Goal: Communication & Community: Answer question/provide support

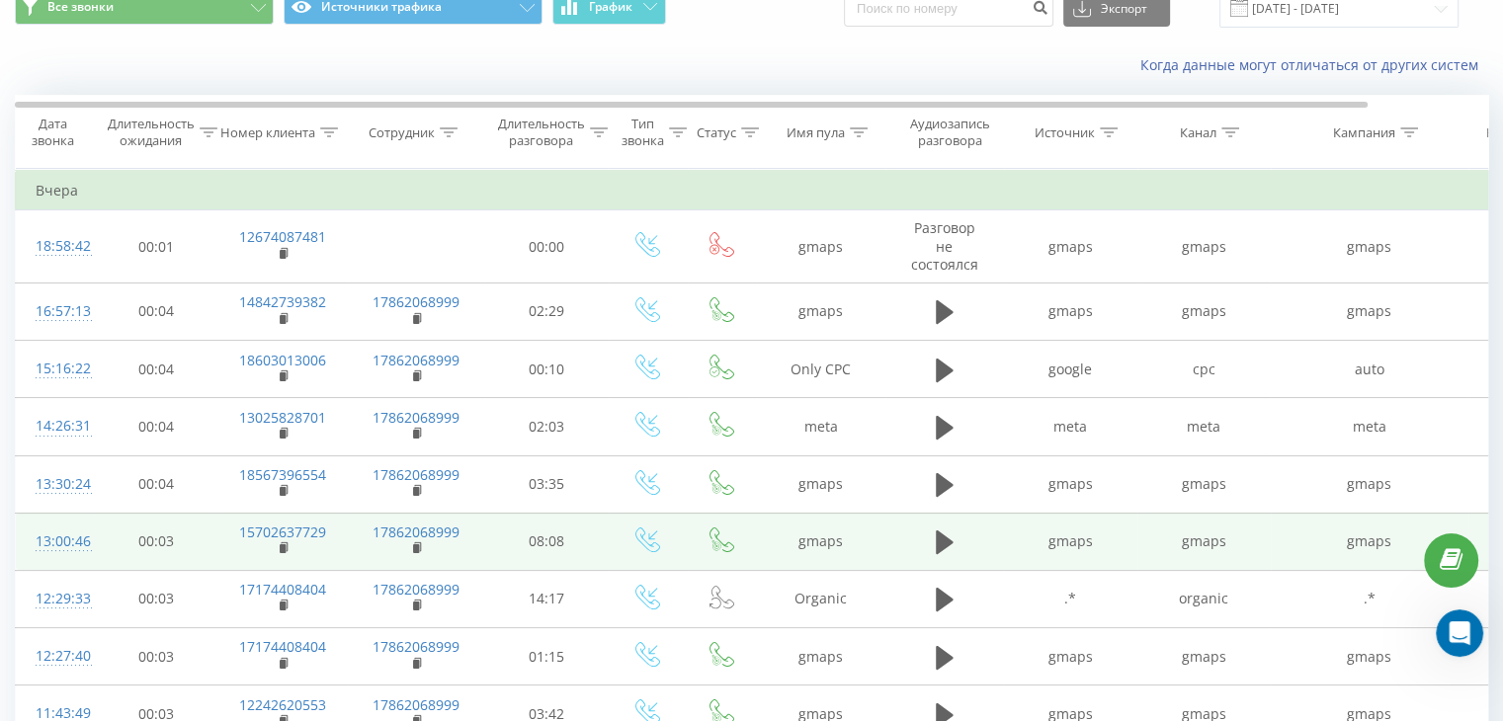
scroll to position [3694, 0]
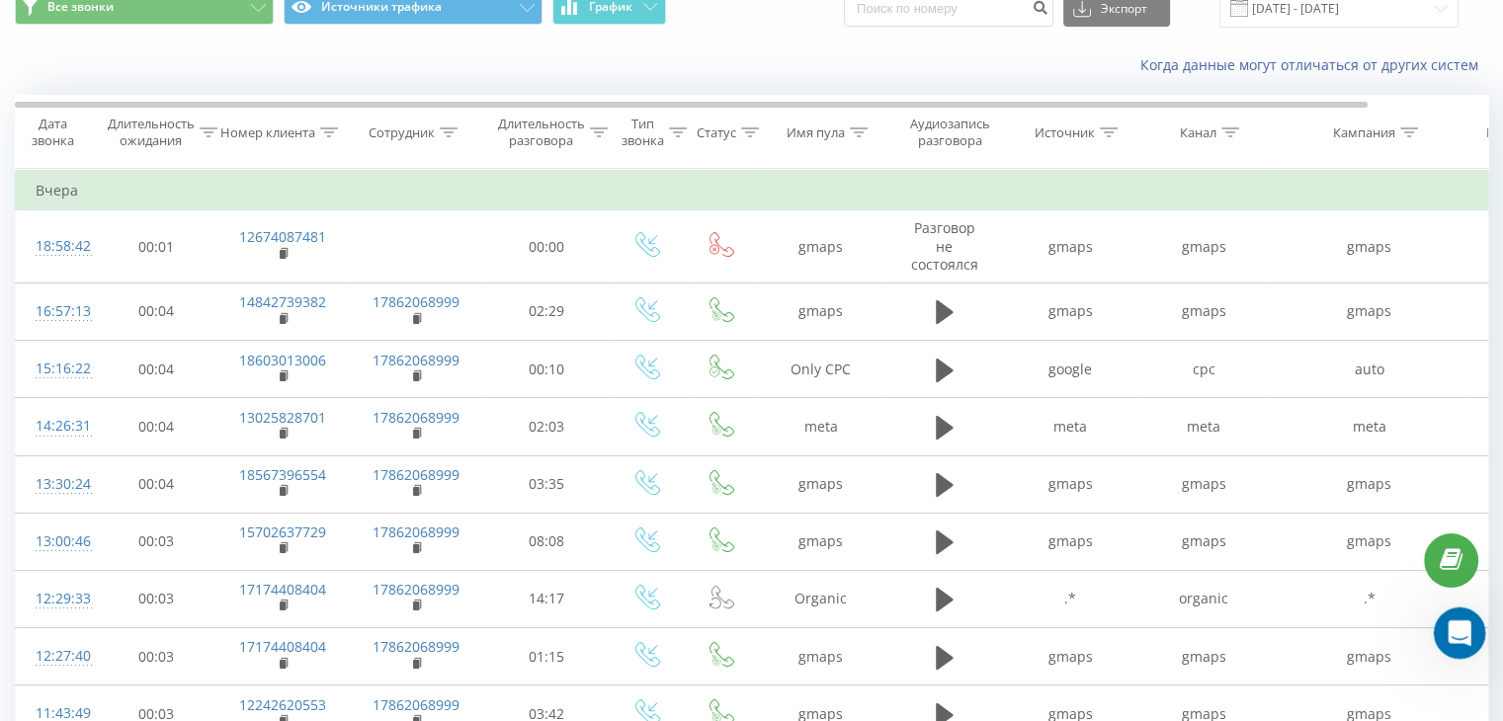
click at [1455, 643] on icon "Open Intercom Messenger" at bounding box center [1456, 630] width 33 height 33
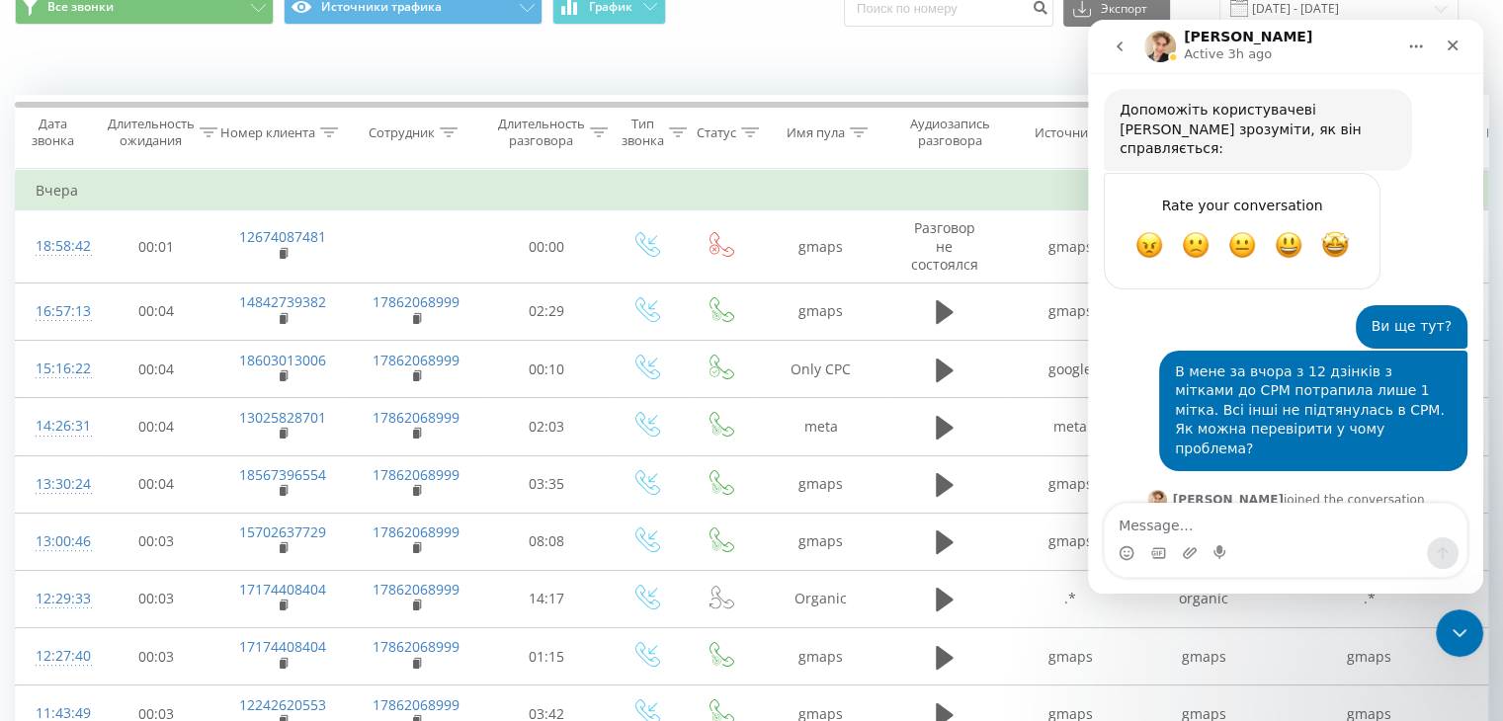
click at [895, 76] on div "Когда данные могут отличаться от других систем" at bounding box center [751, 64] width 1501 height 47
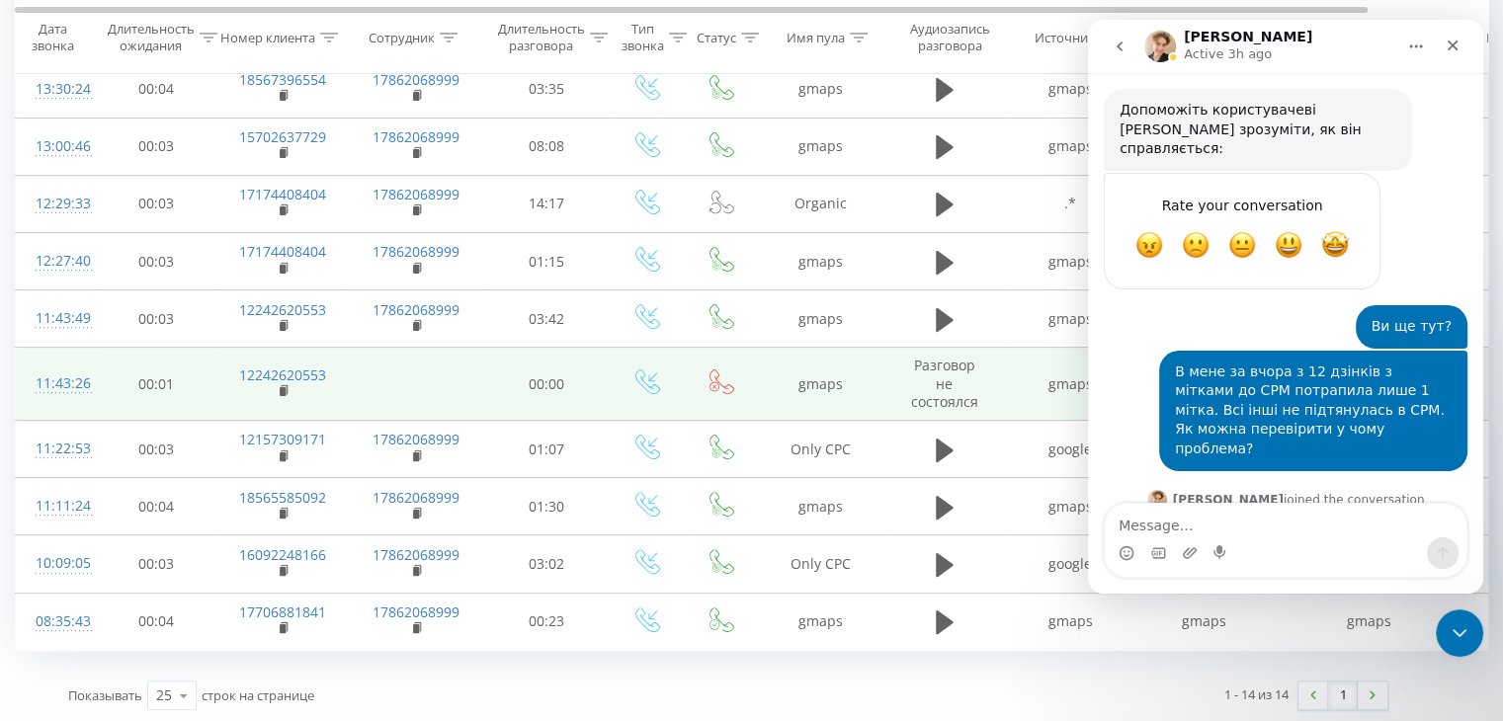
scroll to position [0, 0]
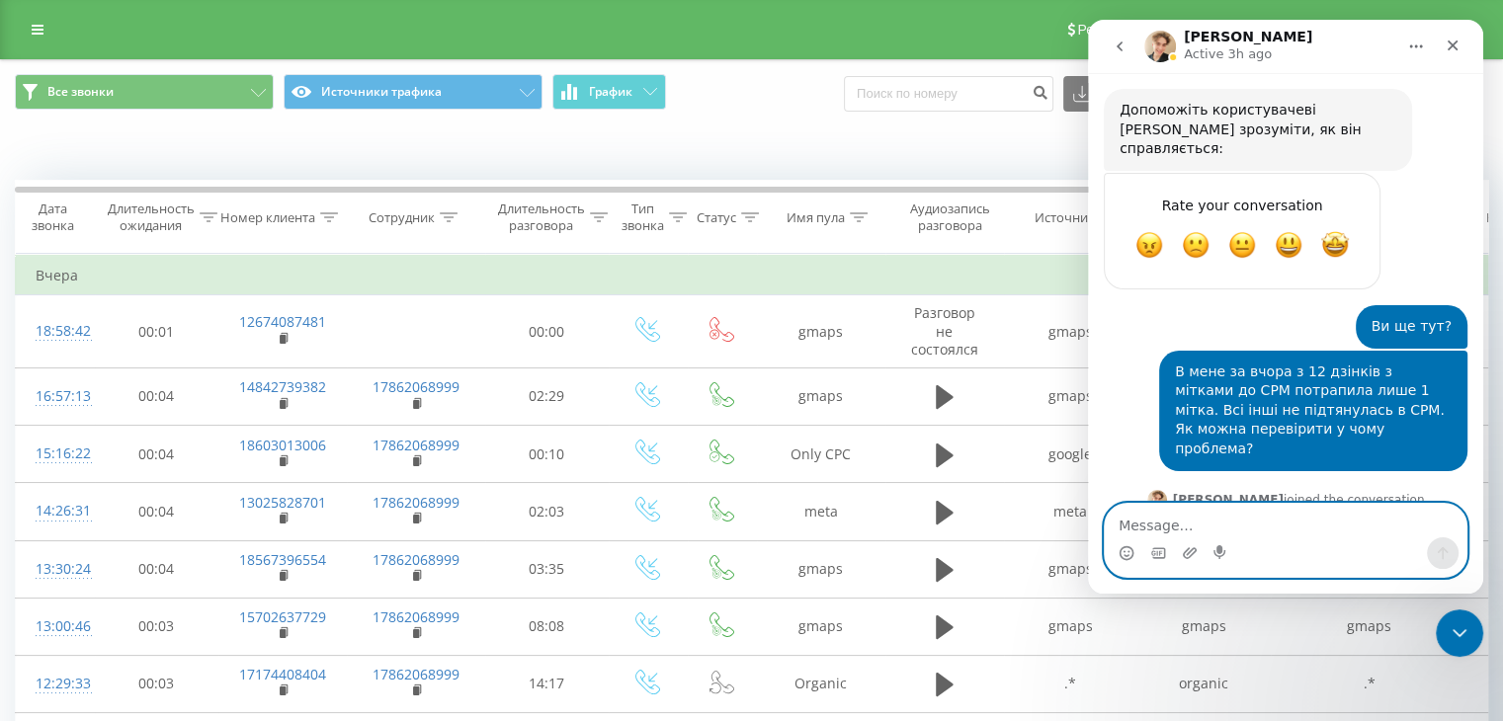
click at [1190, 527] on textarea "Message…" at bounding box center [1285, 521] width 362 height 34
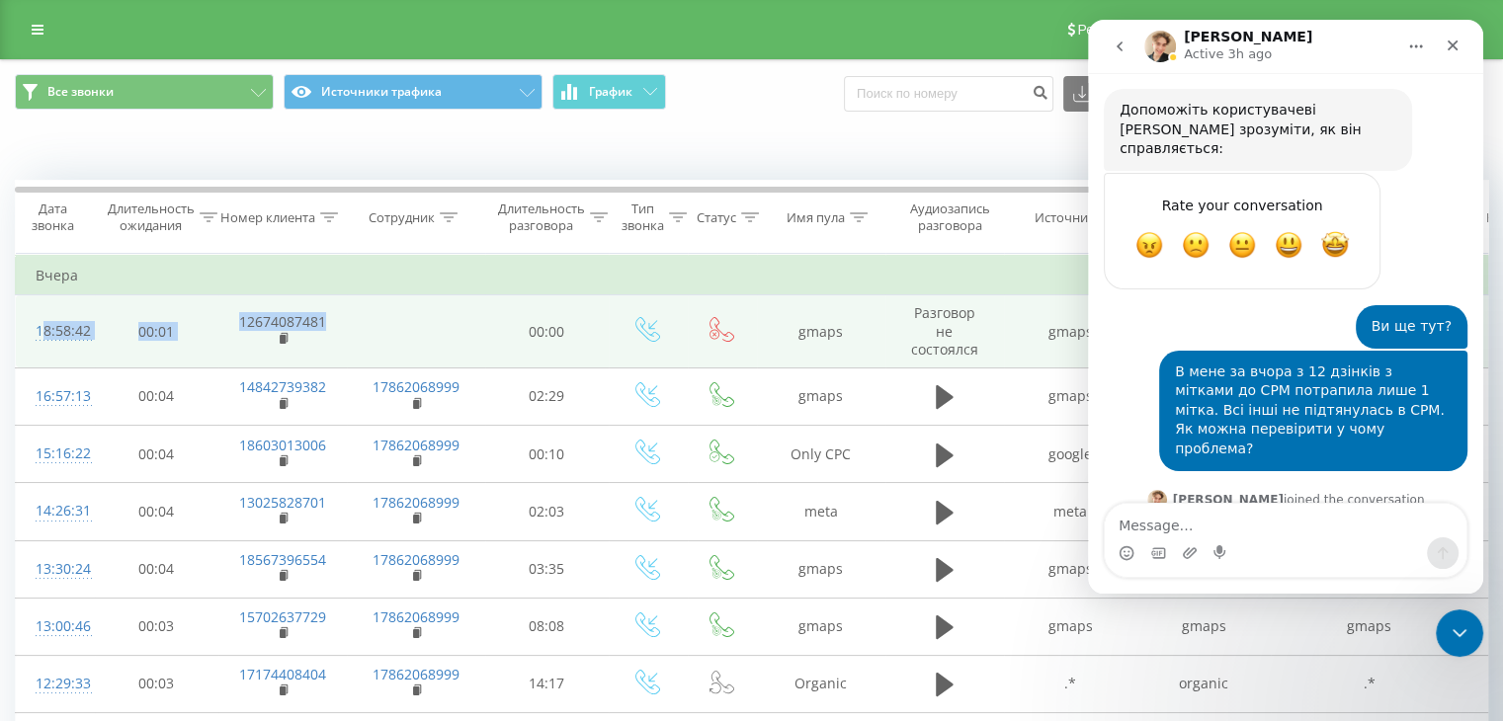
drag, startPoint x: 24, startPoint y: 297, endPoint x: 334, endPoint y: 333, distance: 312.2
click at [334, 333] on tr "18:58:42 00:01 12674087481 00:00 gmaps Разговор не состоялся gmaps gmaps gmaps …" at bounding box center [816, 331] width 1600 height 73
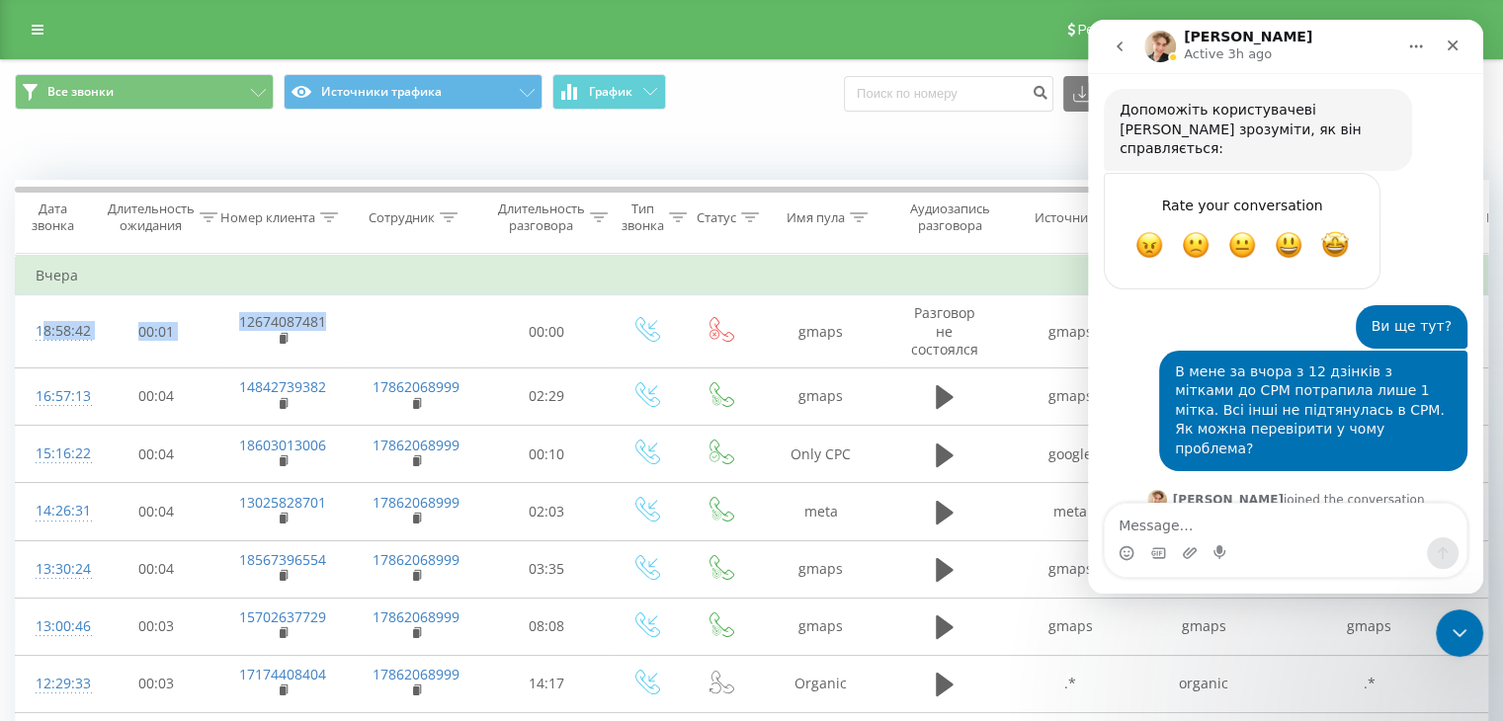
copy tr "18:58:42 00:01 12674087481"
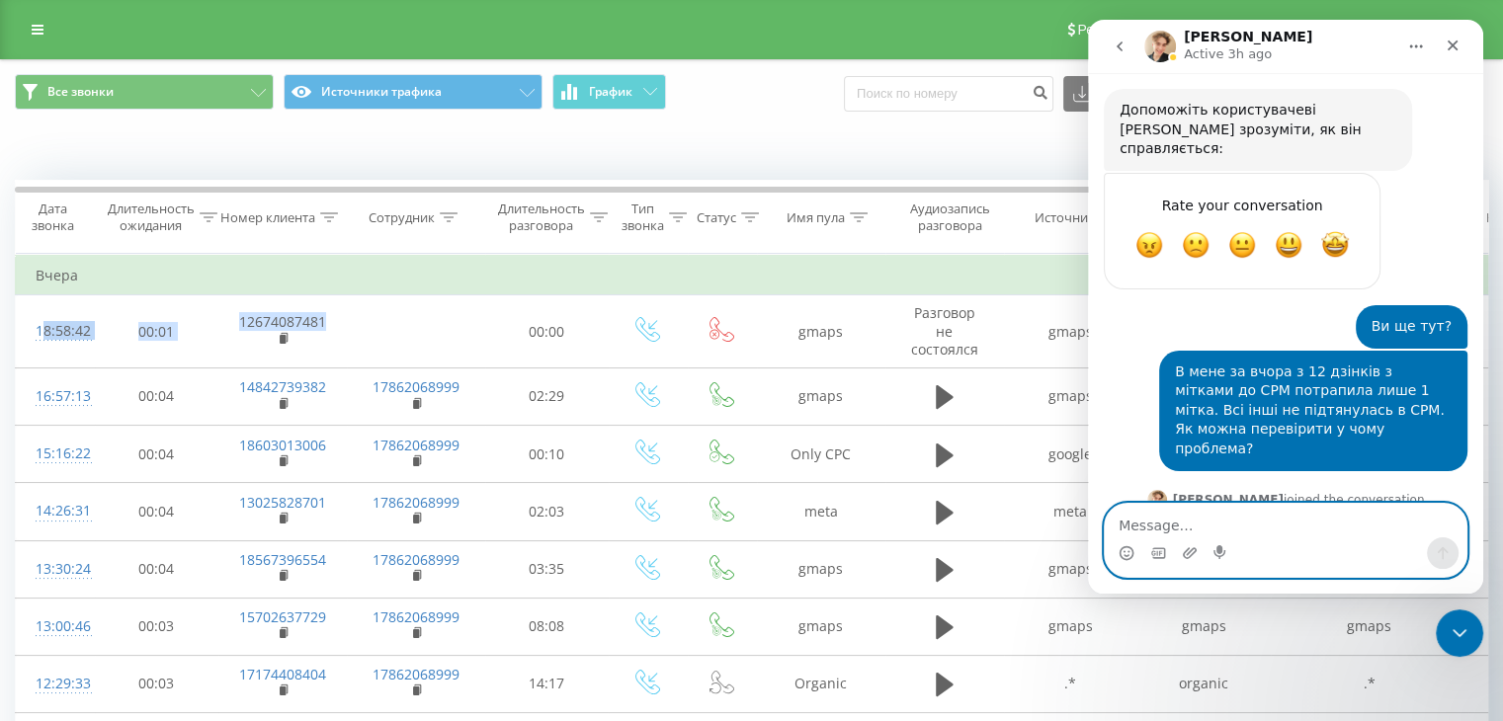
click at [1202, 535] on textarea "Message…" at bounding box center [1285, 521] width 362 height 34
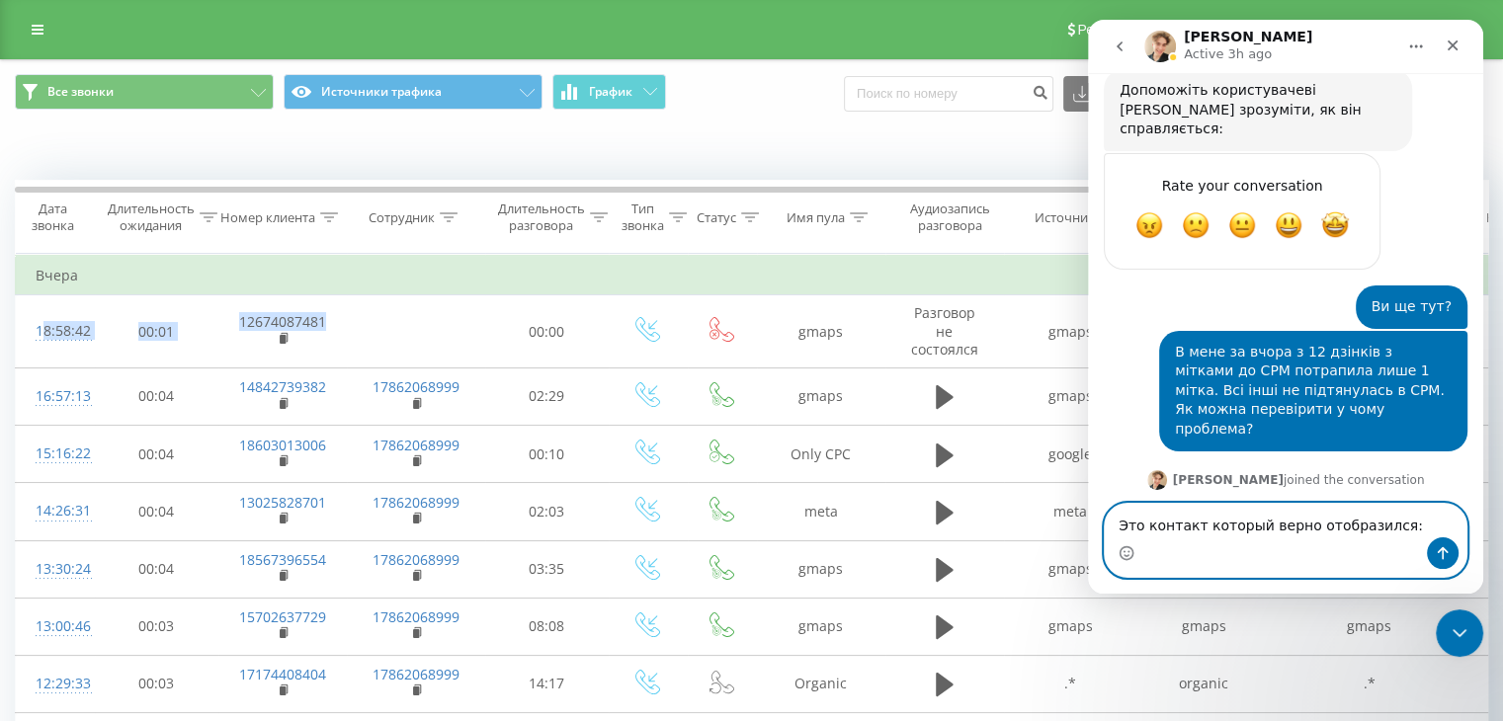
paste textarea "18:58:42 00:01 12674087481"
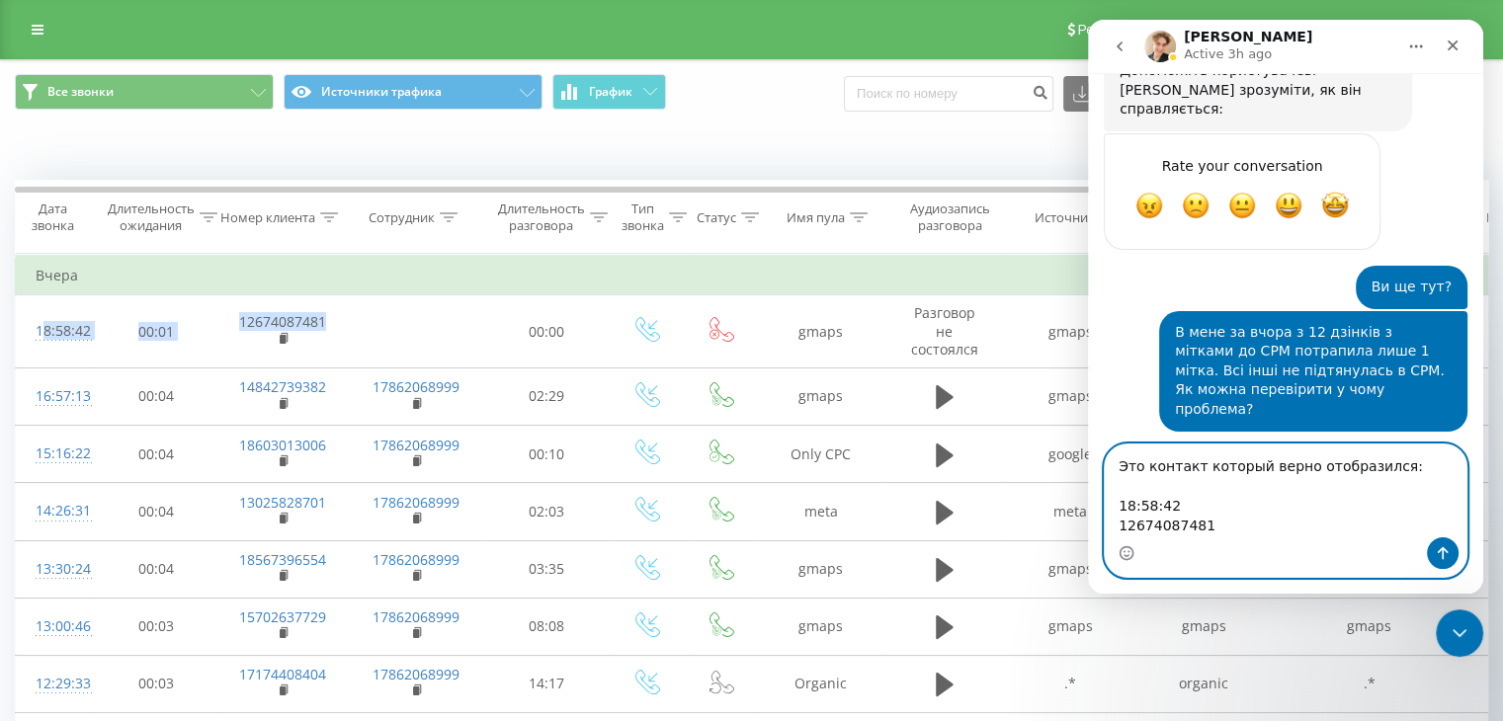
scroll to position [3753, 0]
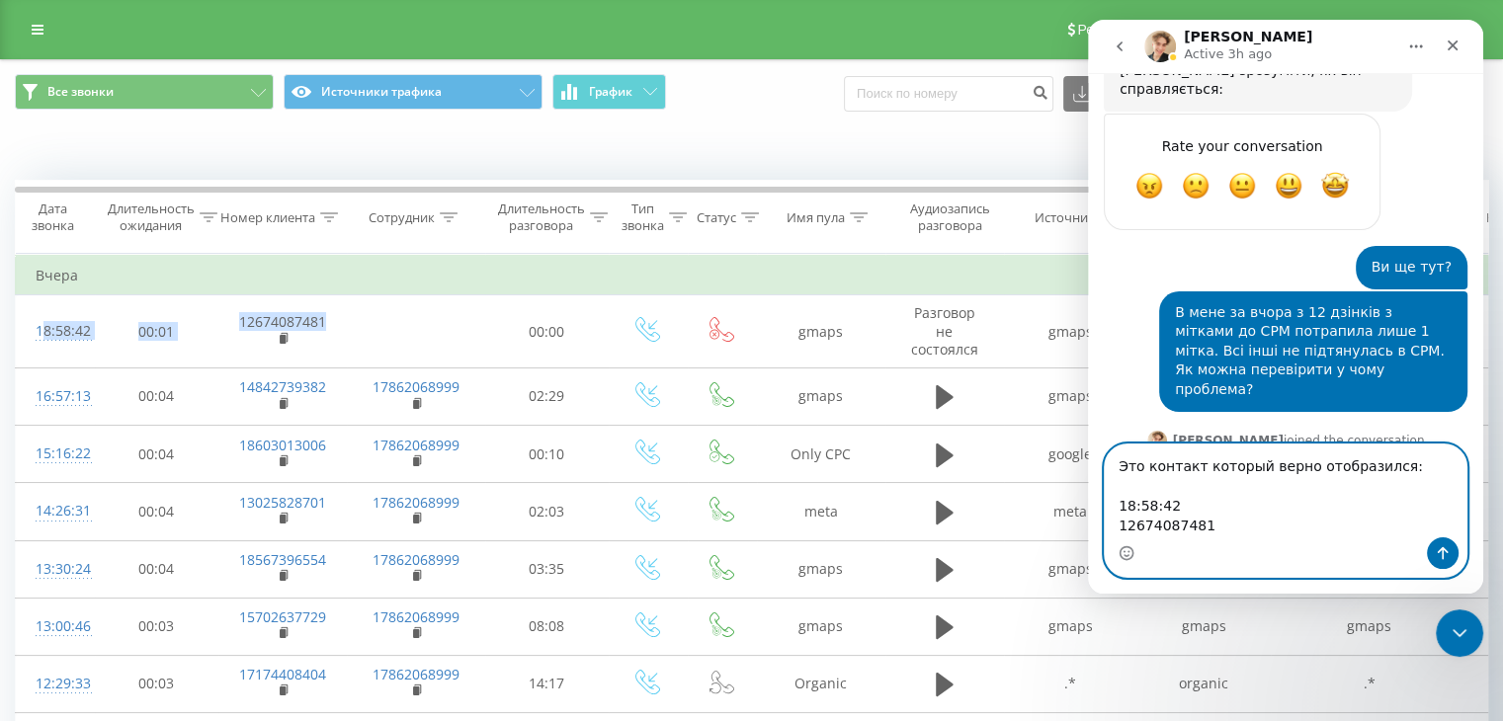
click at [1131, 489] on textarea "Это контакт который верно отобразился: 18:58:42 12674087481" at bounding box center [1285, 491] width 362 height 93
type textarea "Это контакт который верно отобразился: 18:58:42 12674087481"
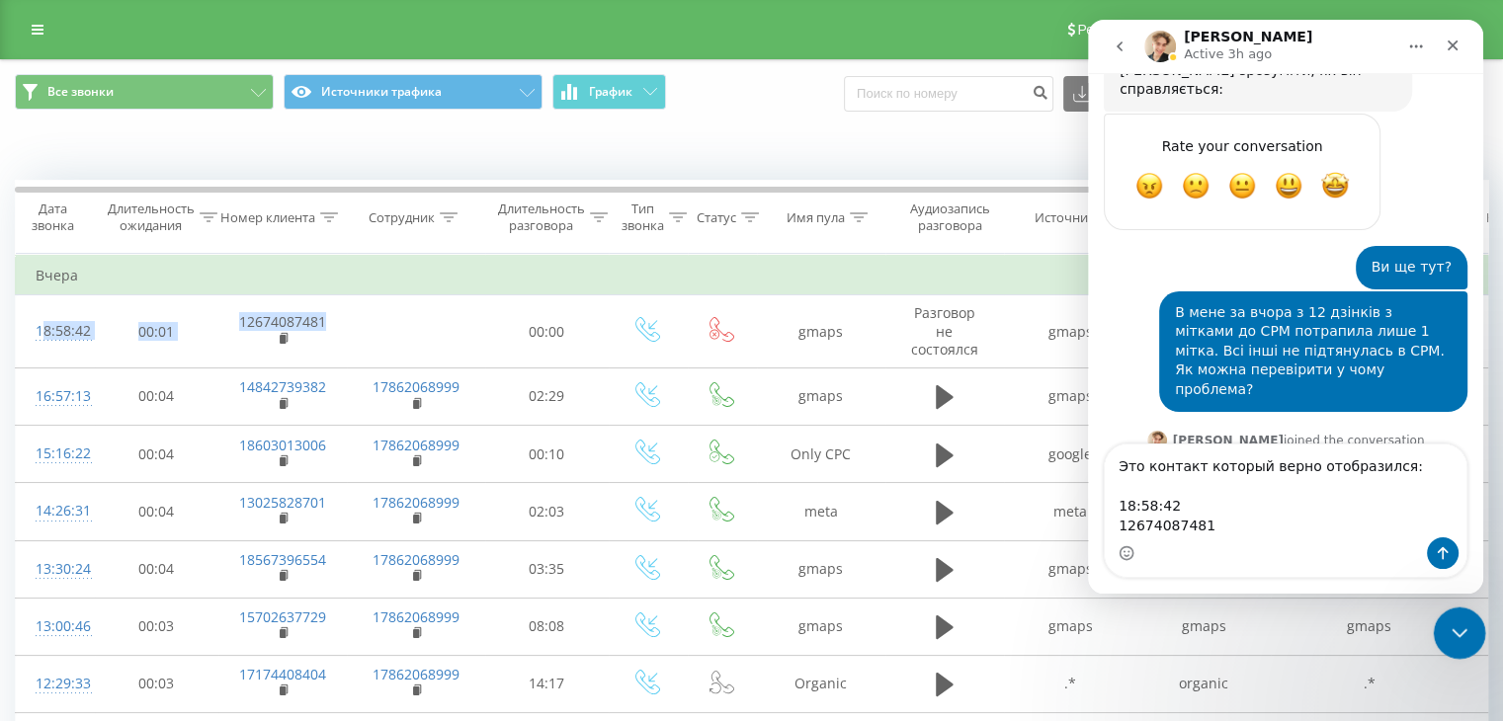
click at [1445, 637] on icon "Close Intercom Messenger" at bounding box center [1456, 630] width 24 height 24
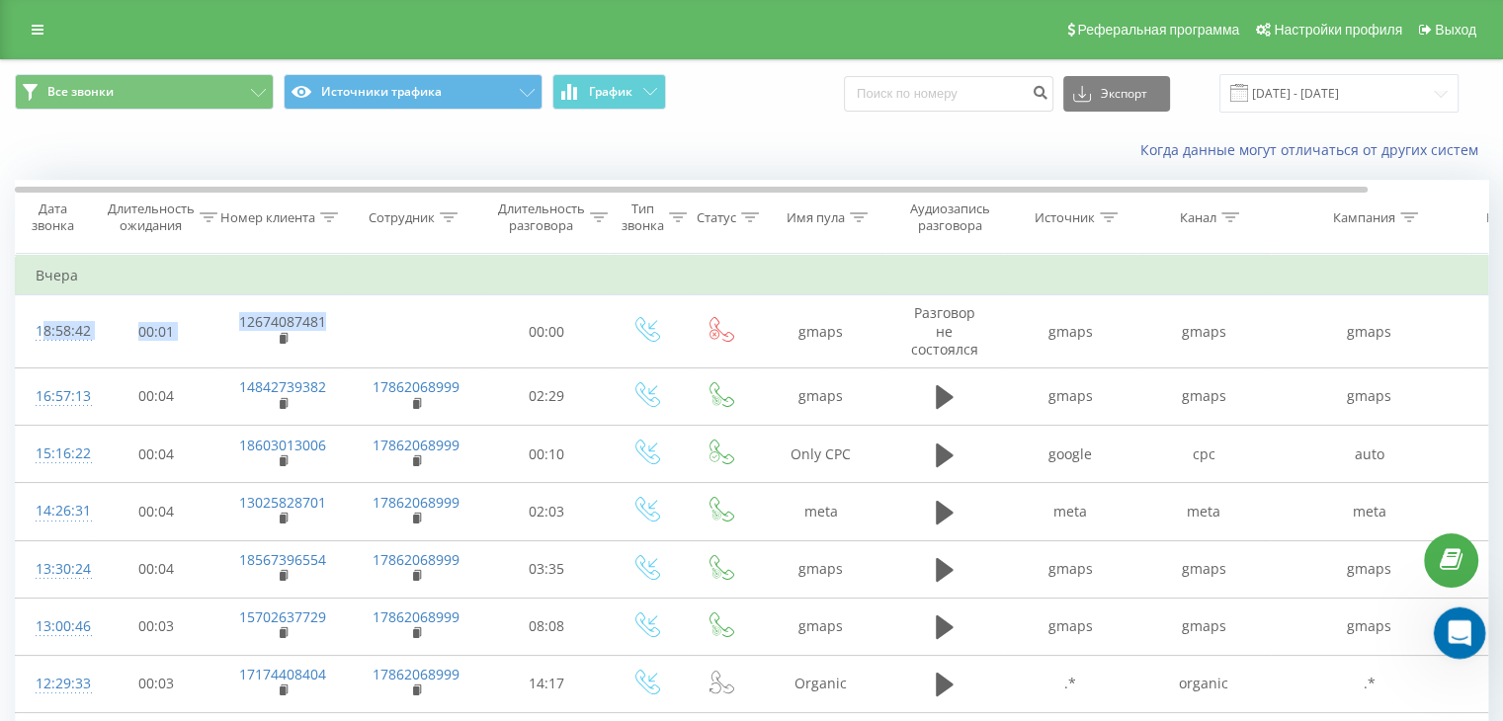
drag, startPoint x: 1466, startPoint y: 628, endPoint x: 2851, endPoint y: 1216, distance: 1504.6
click at [1467, 628] on icon "Open Intercom Messenger" at bounding box center [1456, 630] width 33 height 33
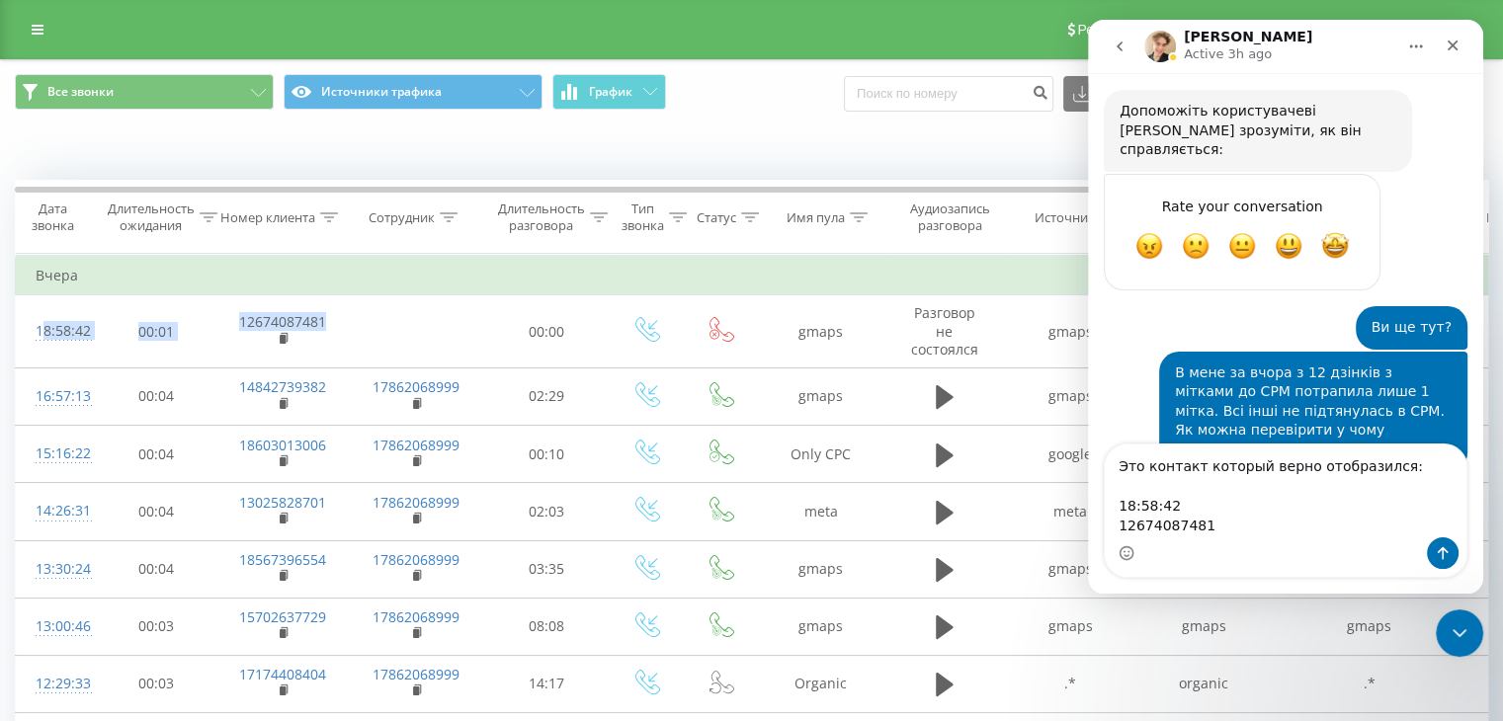
click at [1130, 499] on textarea "Это контакт который верно отобразился: 18:58:42 12674087481" at bounding box center [1285, 491] width 362 height 93
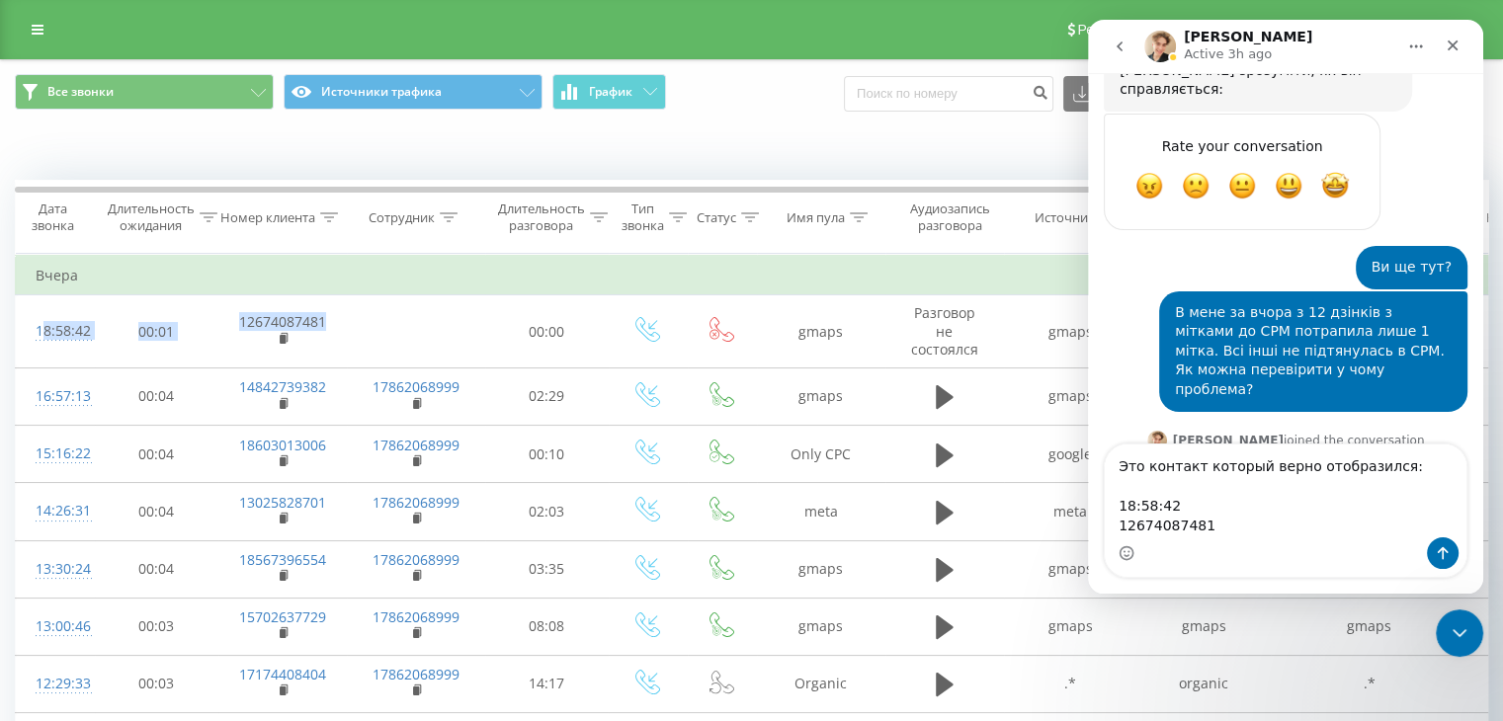
click at [1171, 493] on textarea "Это контакт который верно отобразился: 18:58:42 12674087481" at bounding box center [1285, 491] width 362 height 93
click at [1203, 525] on textarea "Это контакт который верно отобразился: [DATE] 18:58:42 12674087481" at bounding box center [1285, 491] width 362 height 93
type textarea "Это контакт который верно отобразился: [DATE] 18:58:42 12674087481"
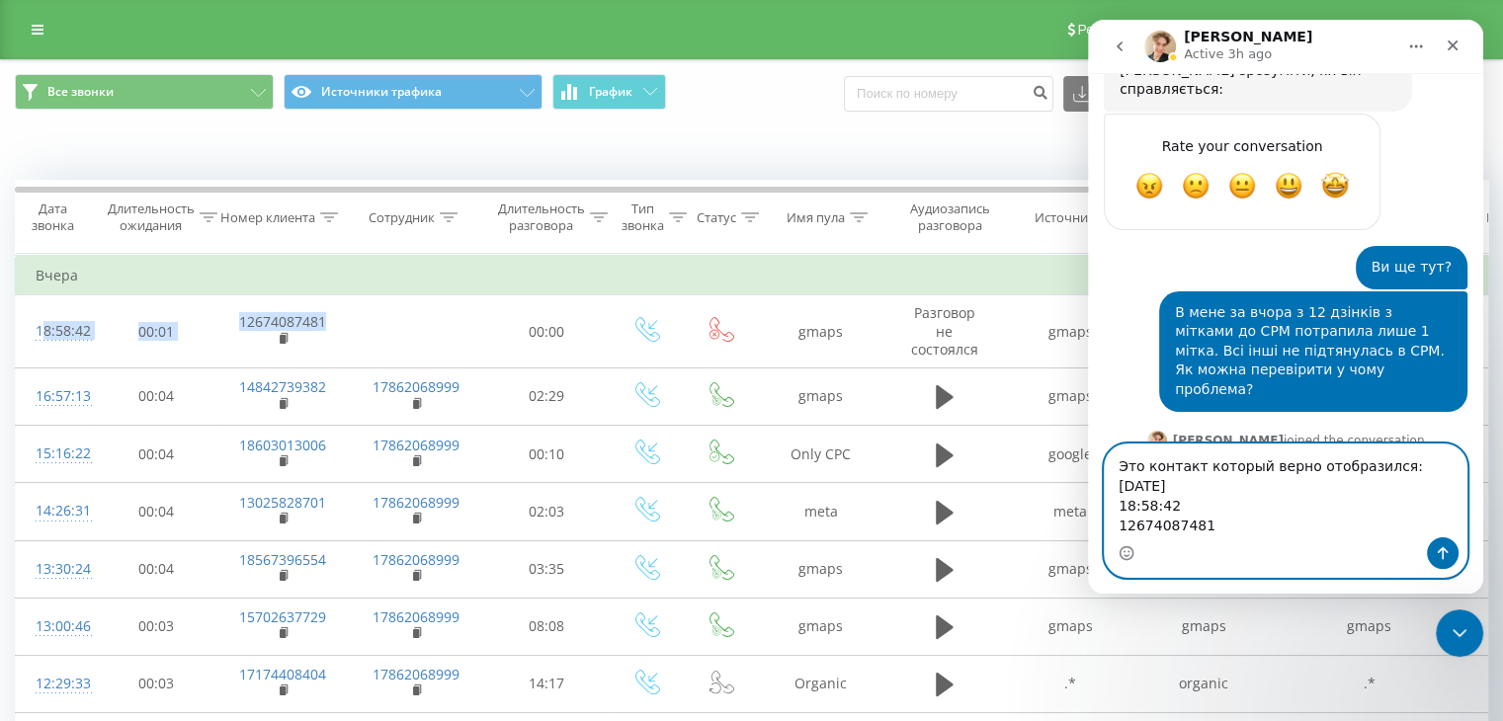
click at [1229, 531] on textarea "Это контакт который верно отобразился: [DATE] 18:58:42 12674087481" at bounding box center [1285, 491] width 362 height 93
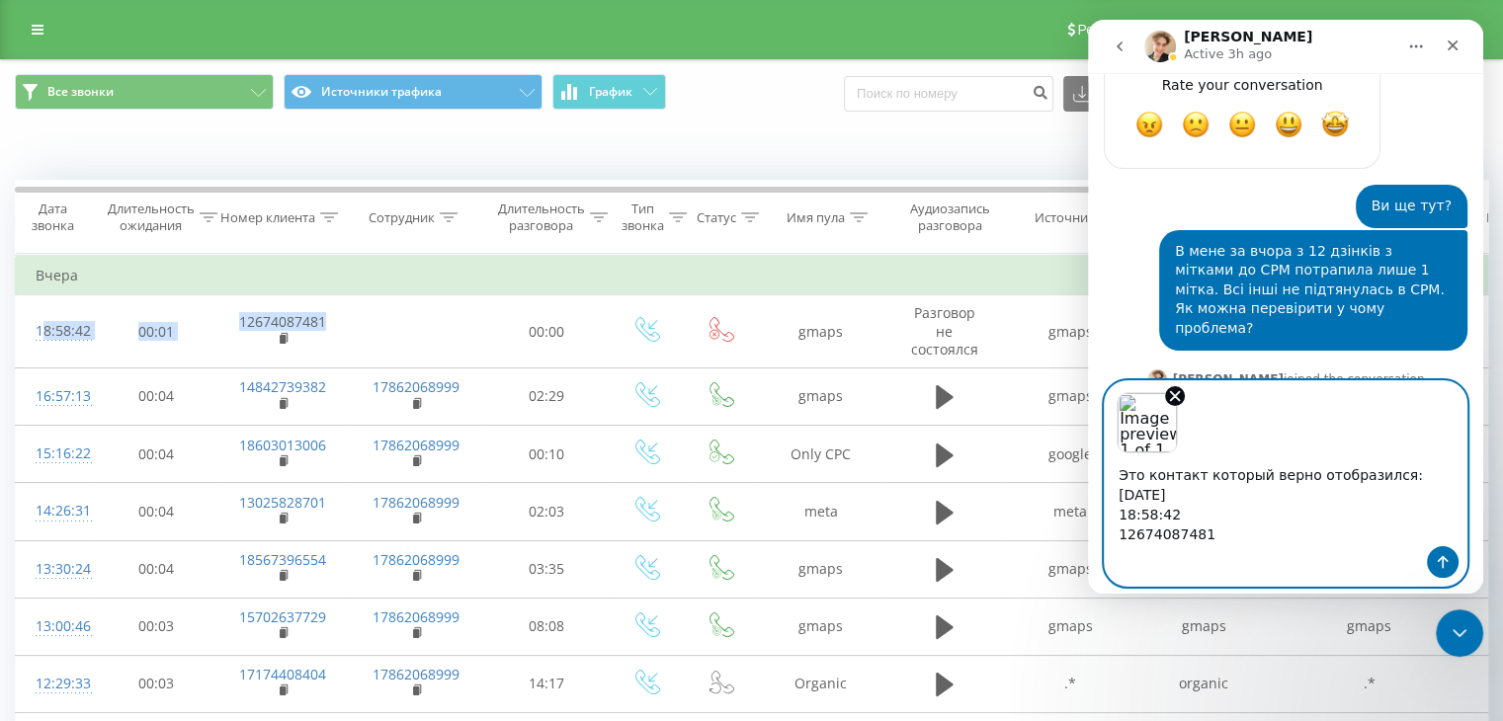
scroll to position [3816, 0]
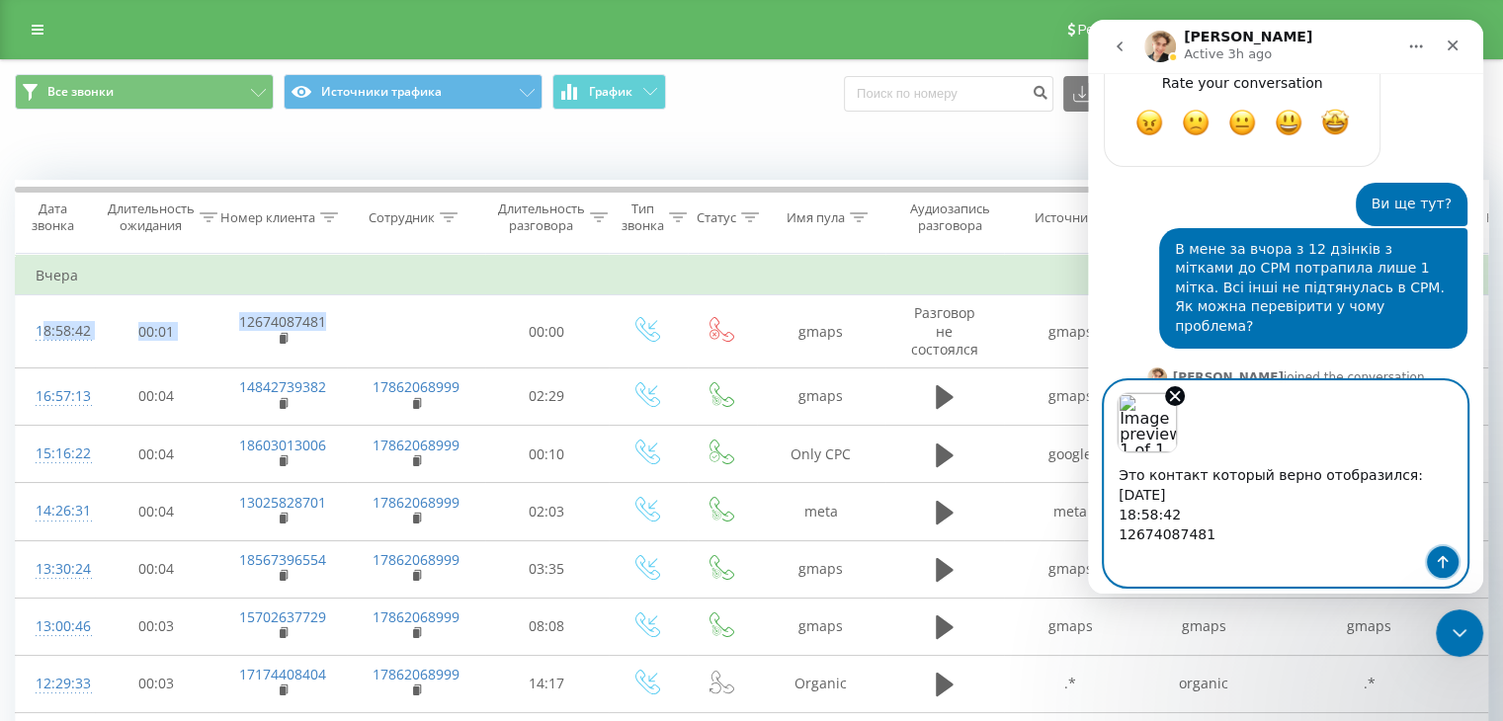
click at [1436, 561] on icon "Send a message…" at bounding box center [1442, 562] width 16 height 16
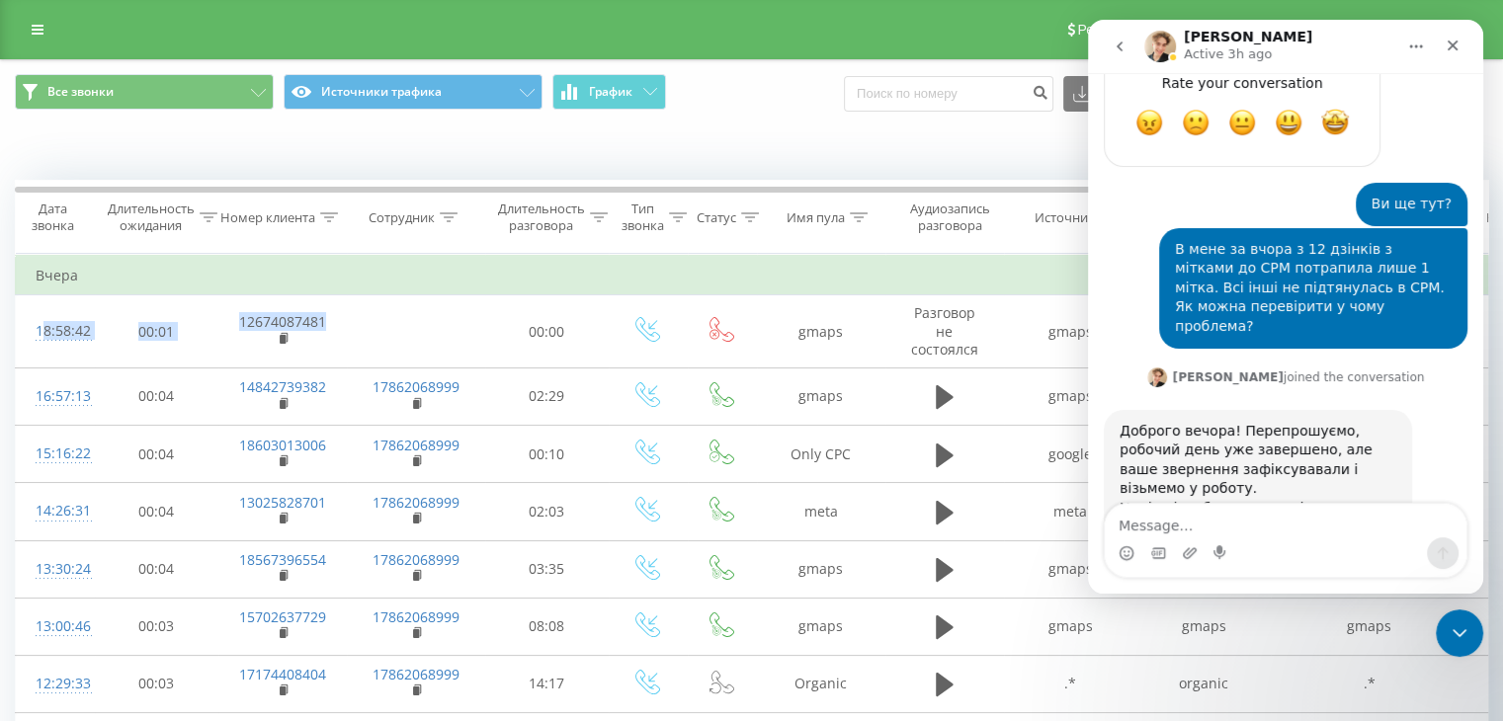
scroll to position [3837, 0]
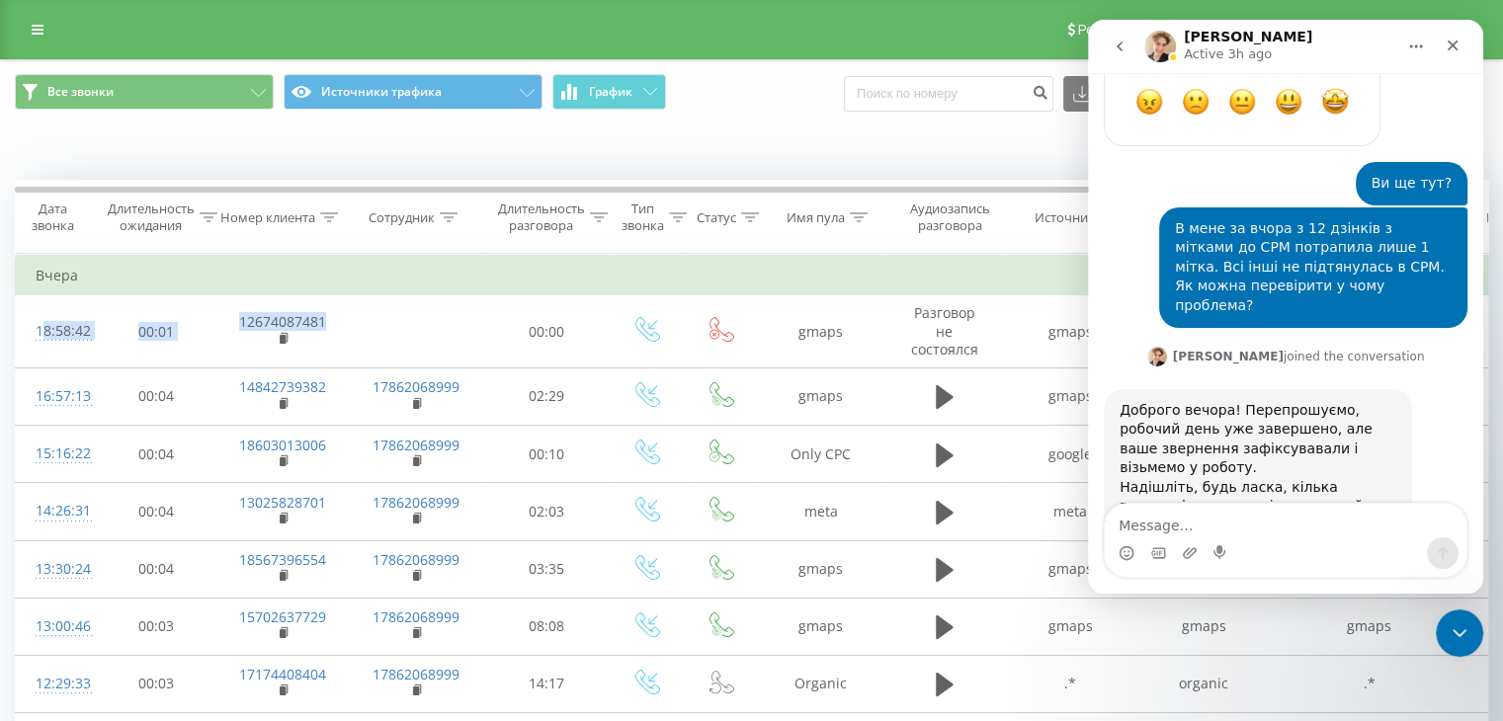
click at [1257, 653] on img "Ievgen says…" at bounding box center [1307, 661] width 265 height 17
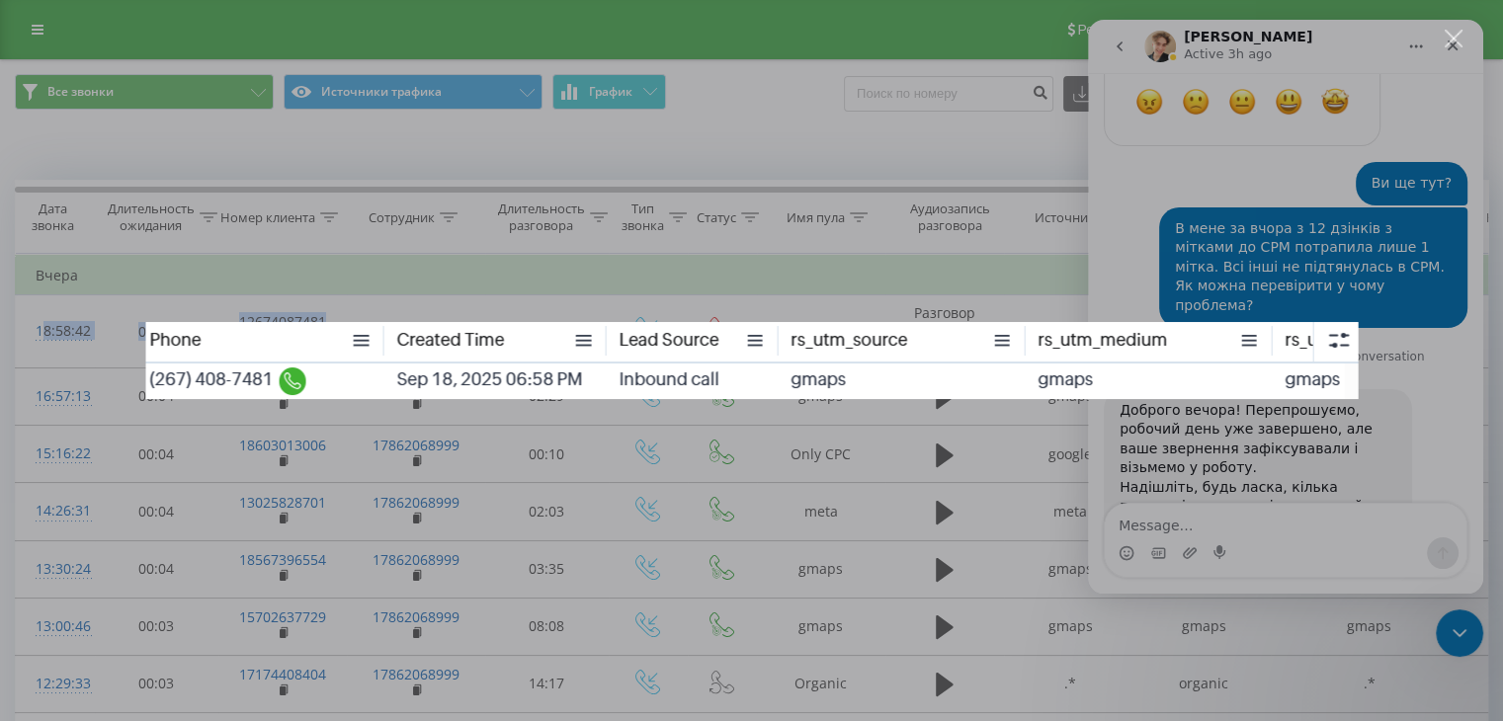
scroll to position [0, 0]
click at [964, 480] on div "Intercom messenger" at bounding box center [751, 360] width 1503 height 721
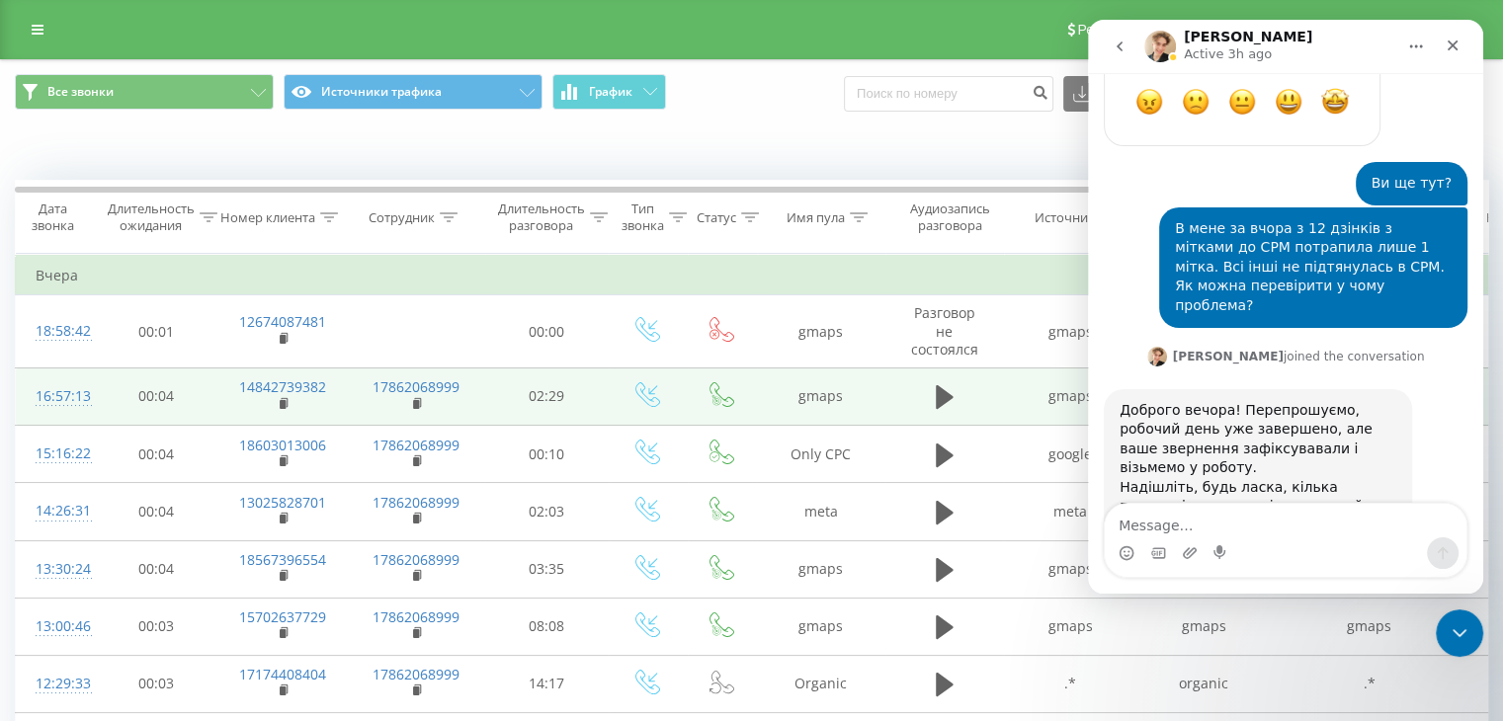
click at [328, 368] on td "14842739382" at bounding box center [282, 395] width 128 height 57
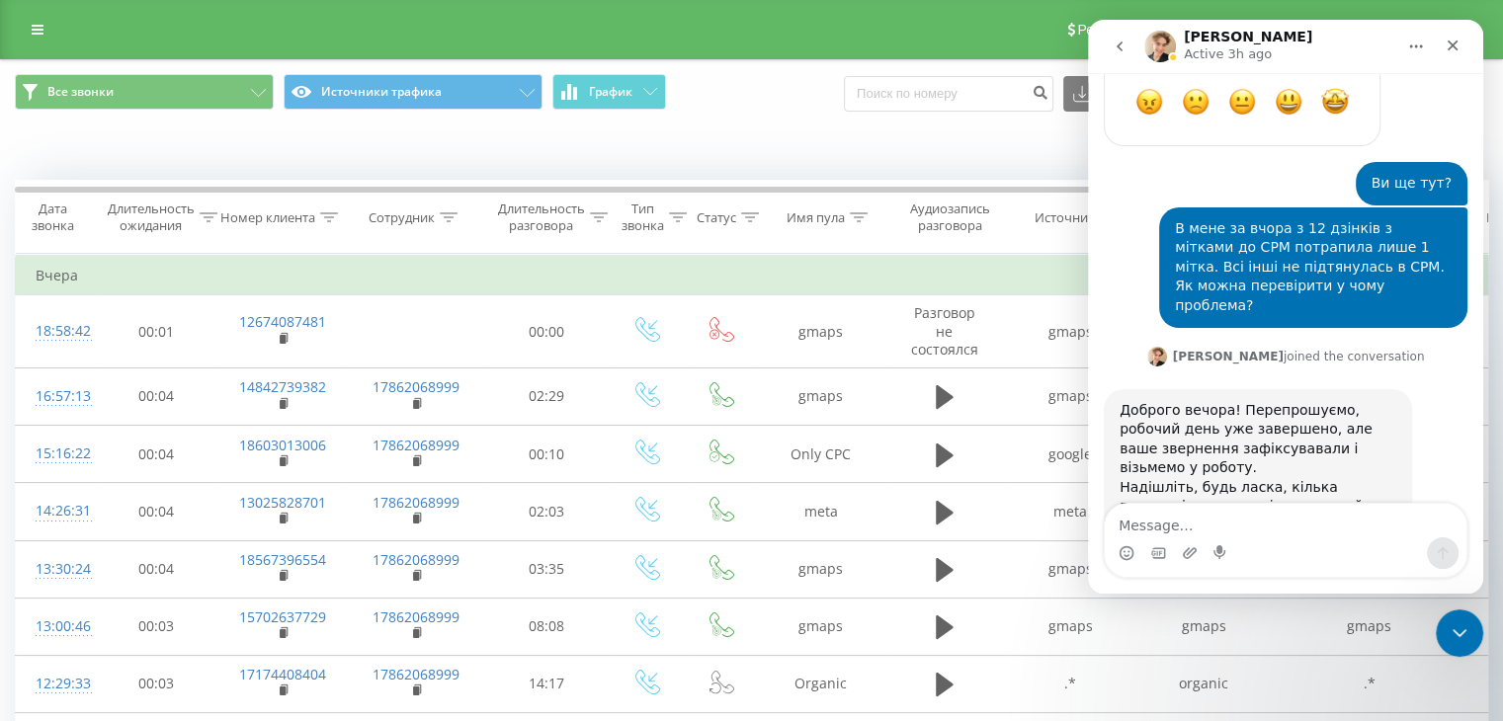
click at [1260, 519] on textarea "Message…" at bounding box center [1285, 521] width 362 height 34
type textarea "Это пример, метки которого не отобразились:"
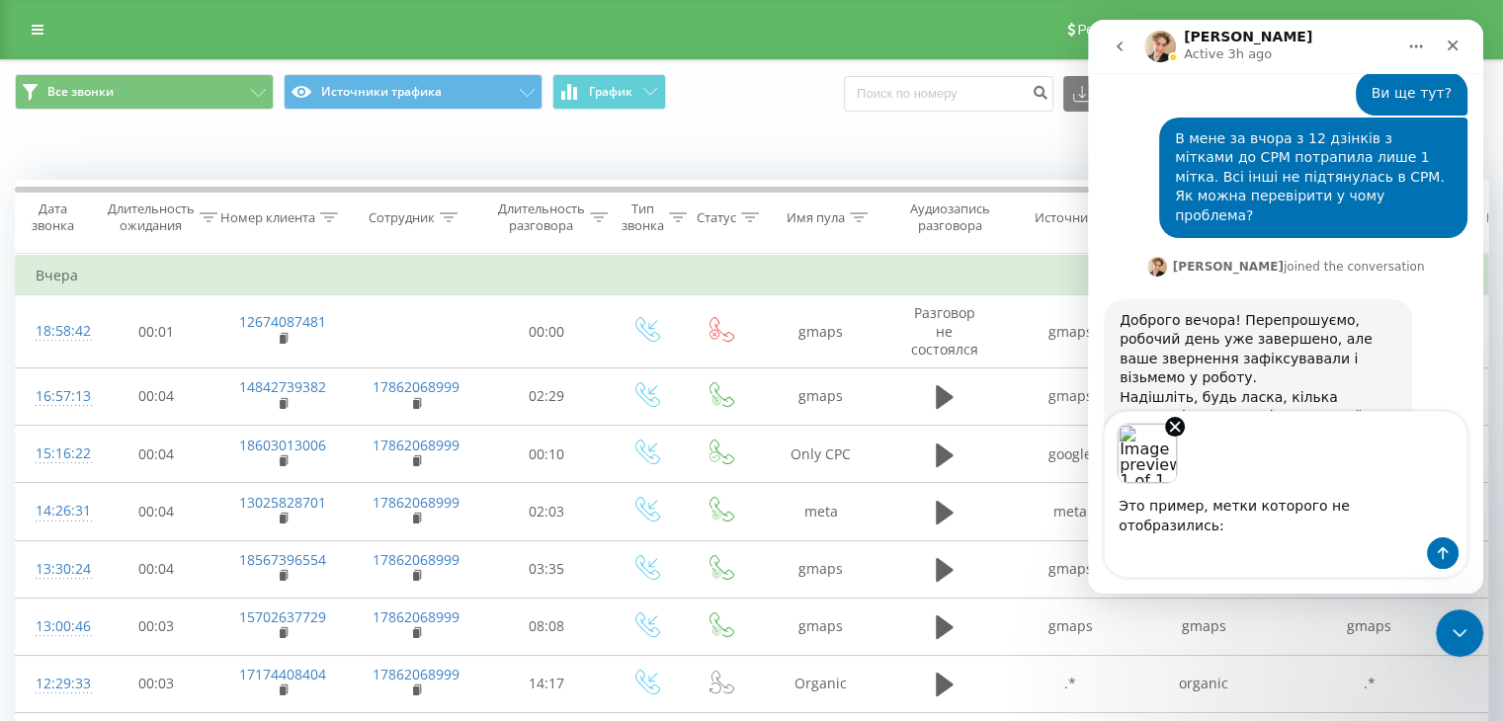
scroll to position [3929, 0]
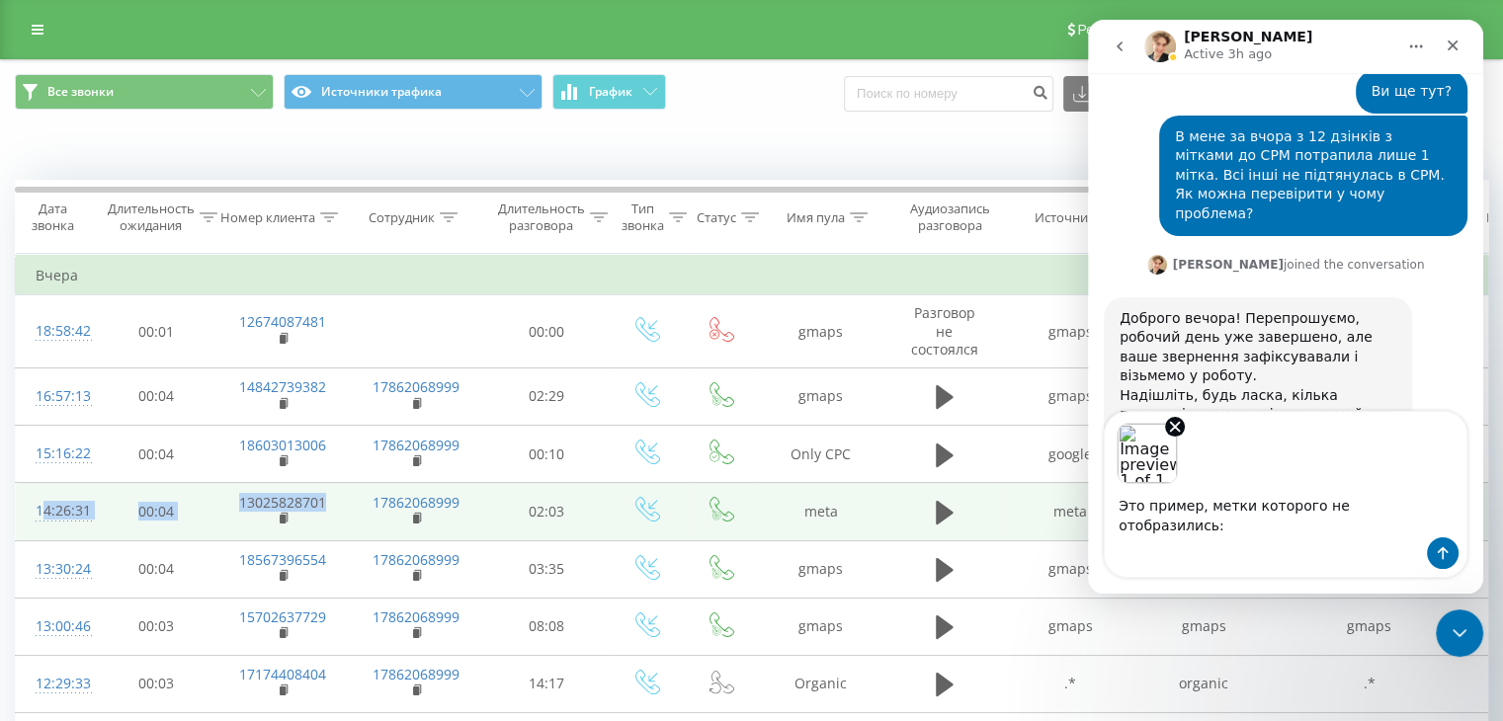
drag, startPoint x: 23, startPoint y: 492, endPoint x: 326, endPoint y: 492, distance: 303.3
click at [326, 492] on tr "14:26:31 00:04 13025828701 17862068999 02:03 meta meta meta meta meta" at bounding box center [816, 511] width 1600 height 57
copy tr "14:26:31 00:04 13025828701"
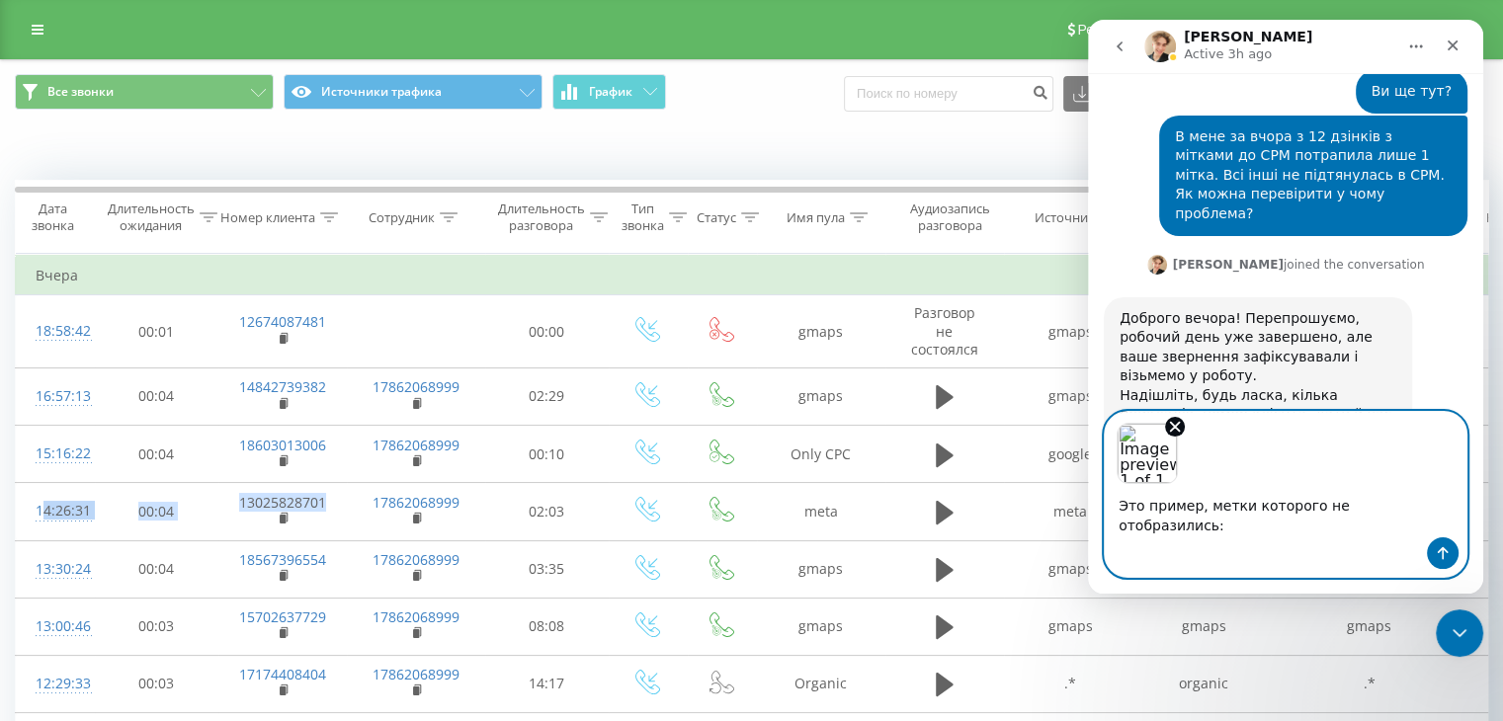
click at [1135, 527] on textarea "Это пример, метки которого не отобразились:" at bounding box center [1285, 510] width 362 height 53
paste textarea "14:26:31 00:04 13025828701"
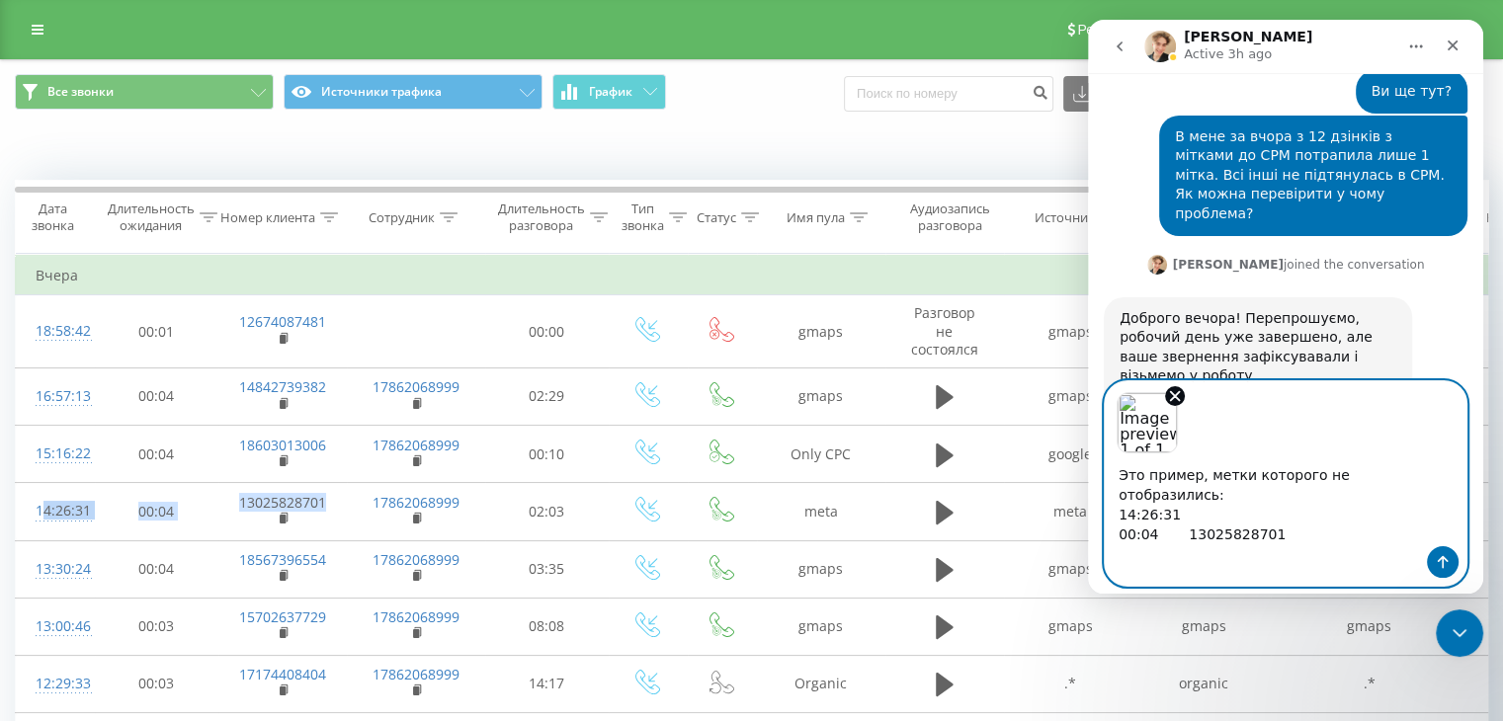
scroll to position [3949, 0]
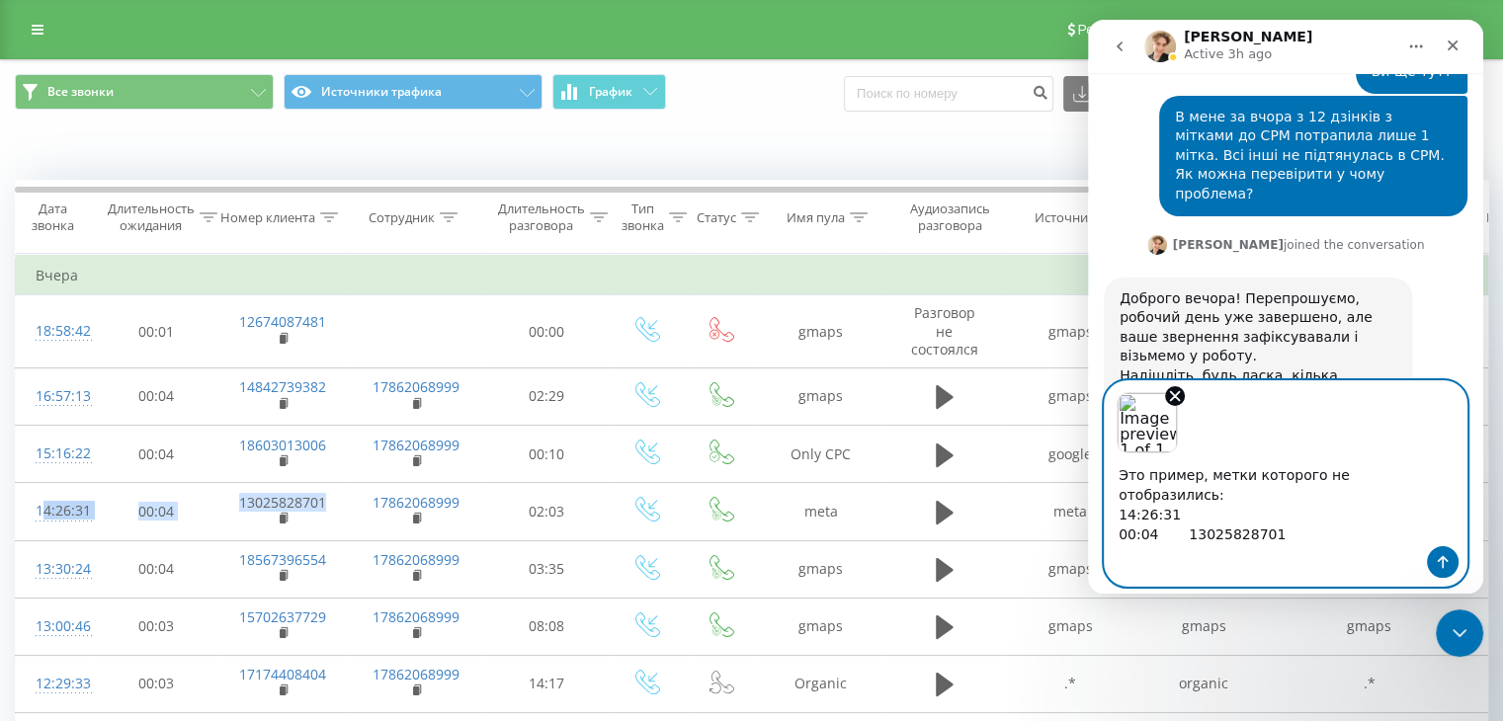
click at [1178, 523] on textarea "Это пример, метки которого не отобразились: 14:26:31 00:04 13025828701" at bounding box center [1285, 499] width 362 height 93
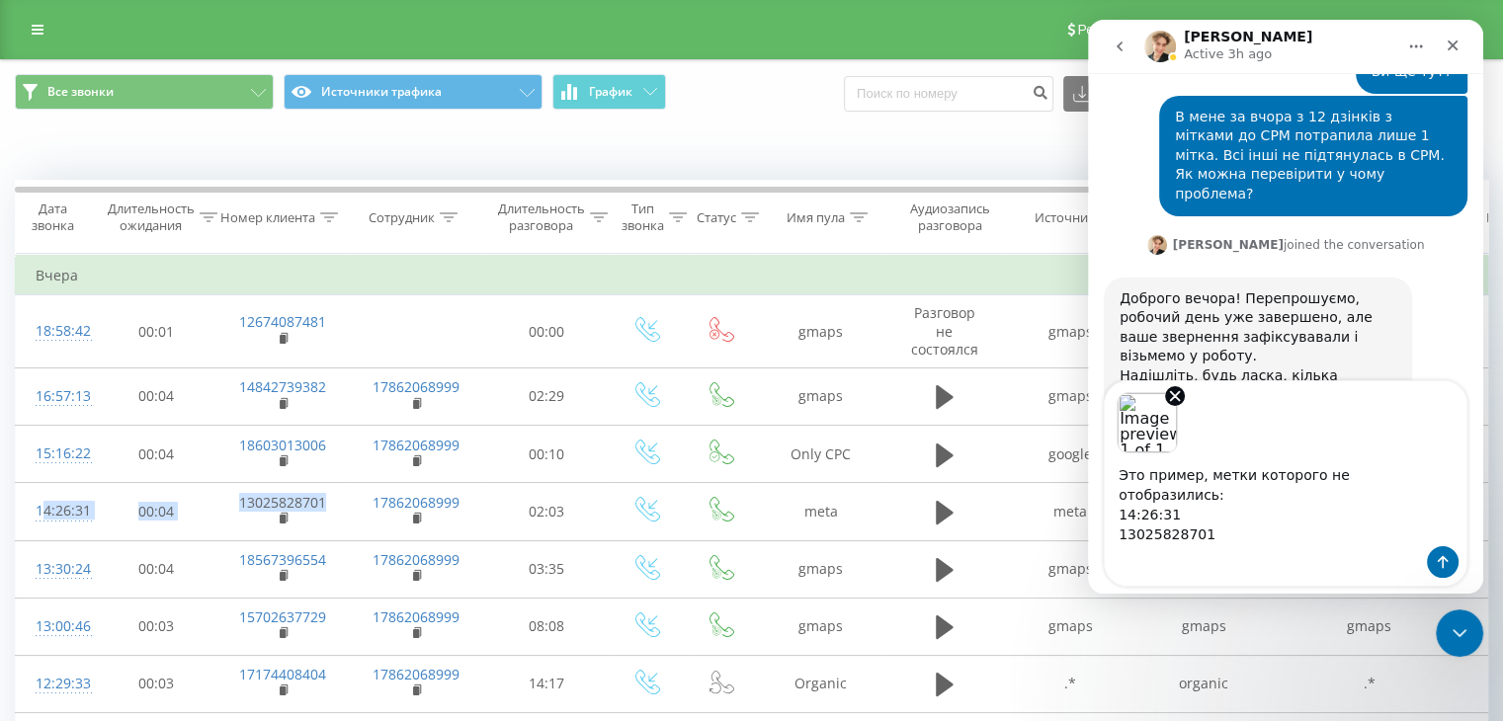
drag, startPoint x: 1245, startPoint y: 303, endPoint x: 1177, endPoint y: 306, distance: 68.2
click at [1177, 568] on div "Это контакт который верно отобразился: [DATE] 18:58:42 12674087481" at bounding box center [1313, 616] width 277 height 97
copy div "[DATE]"
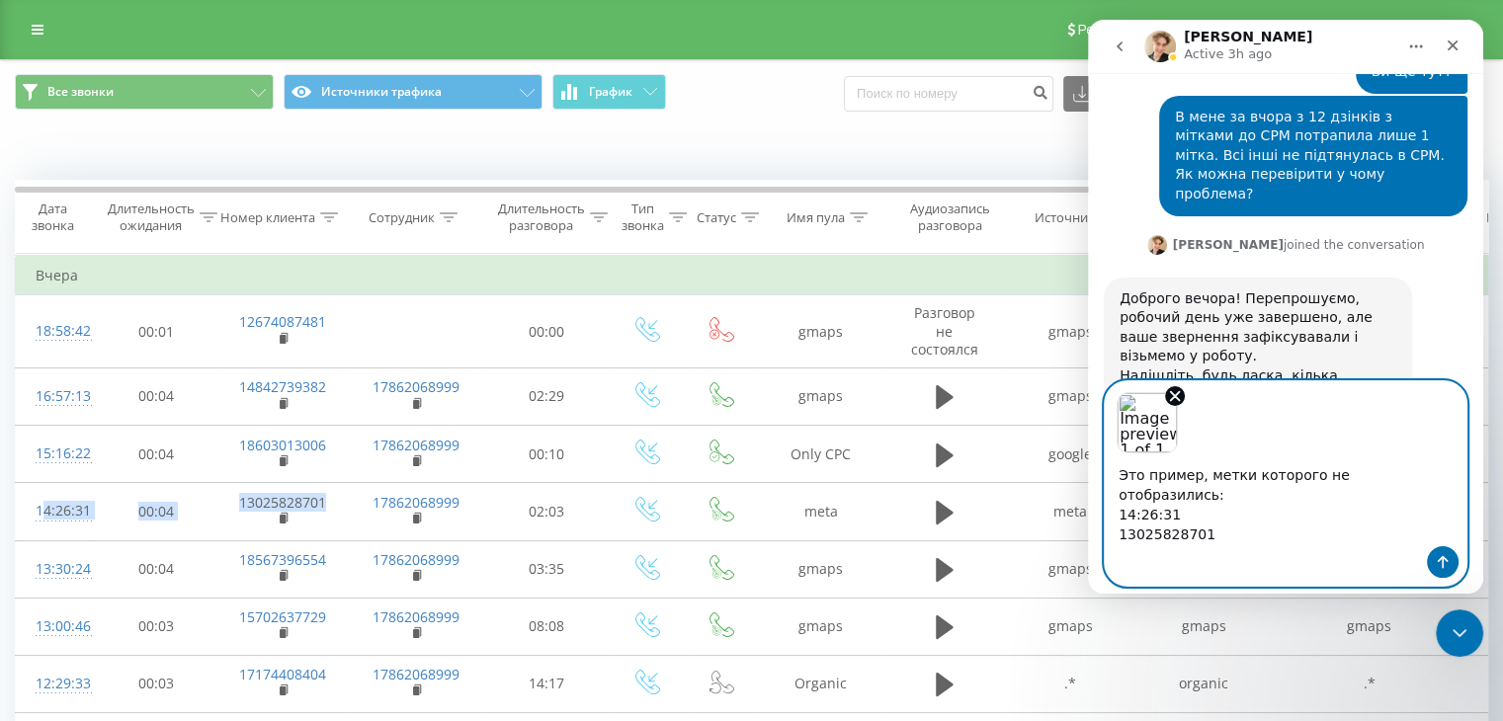
click at [1120, 504] on textarea "Это пример, метки которого не отобразились: 14:26:31 13025828701" at bounding box center [1285, 499] width 362 height 93
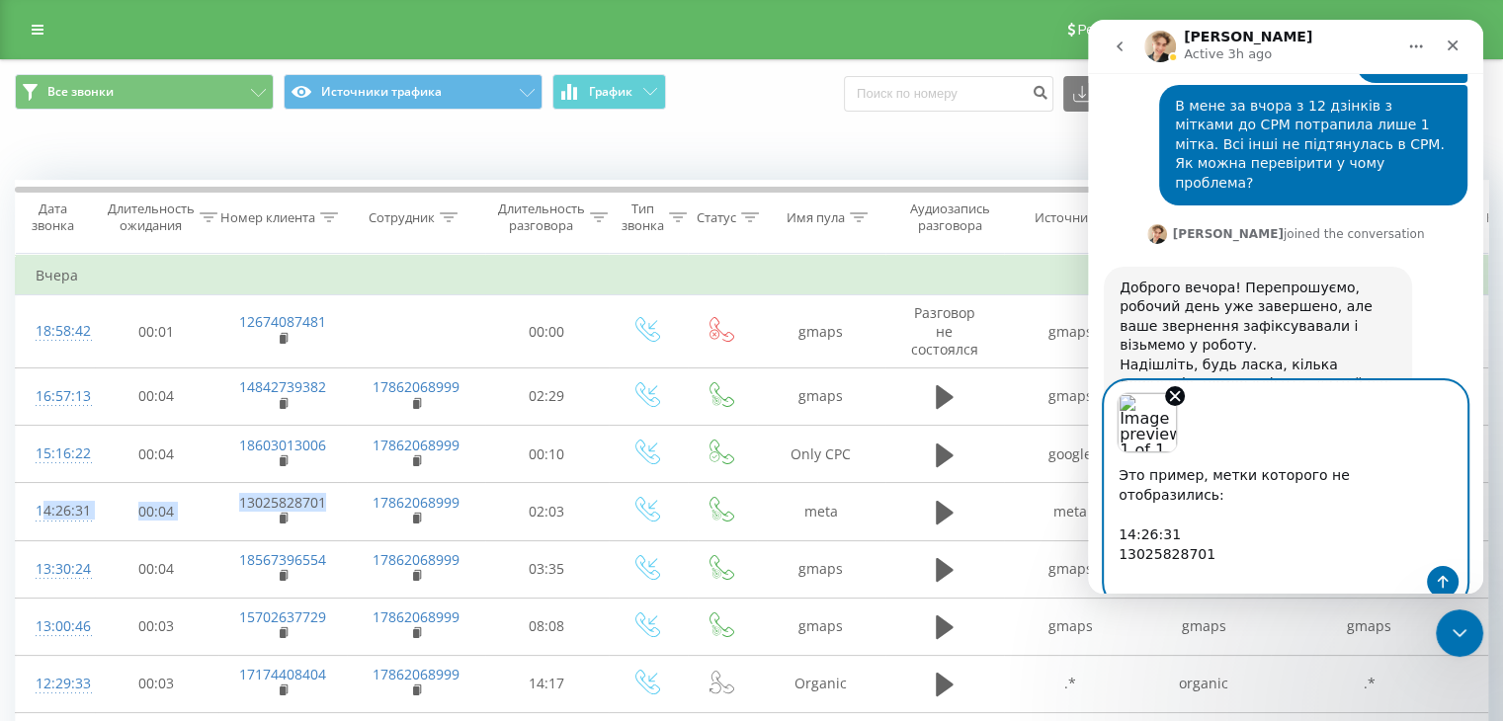
paste textarea "[DATE]"
type textarea "Это пример, метки которого не отобразились: [DATE] 14:26:31 13025828701"
click at [1439, 574] on icon "Send a message…" at bounding box center [1442, 582] width 16 height 16
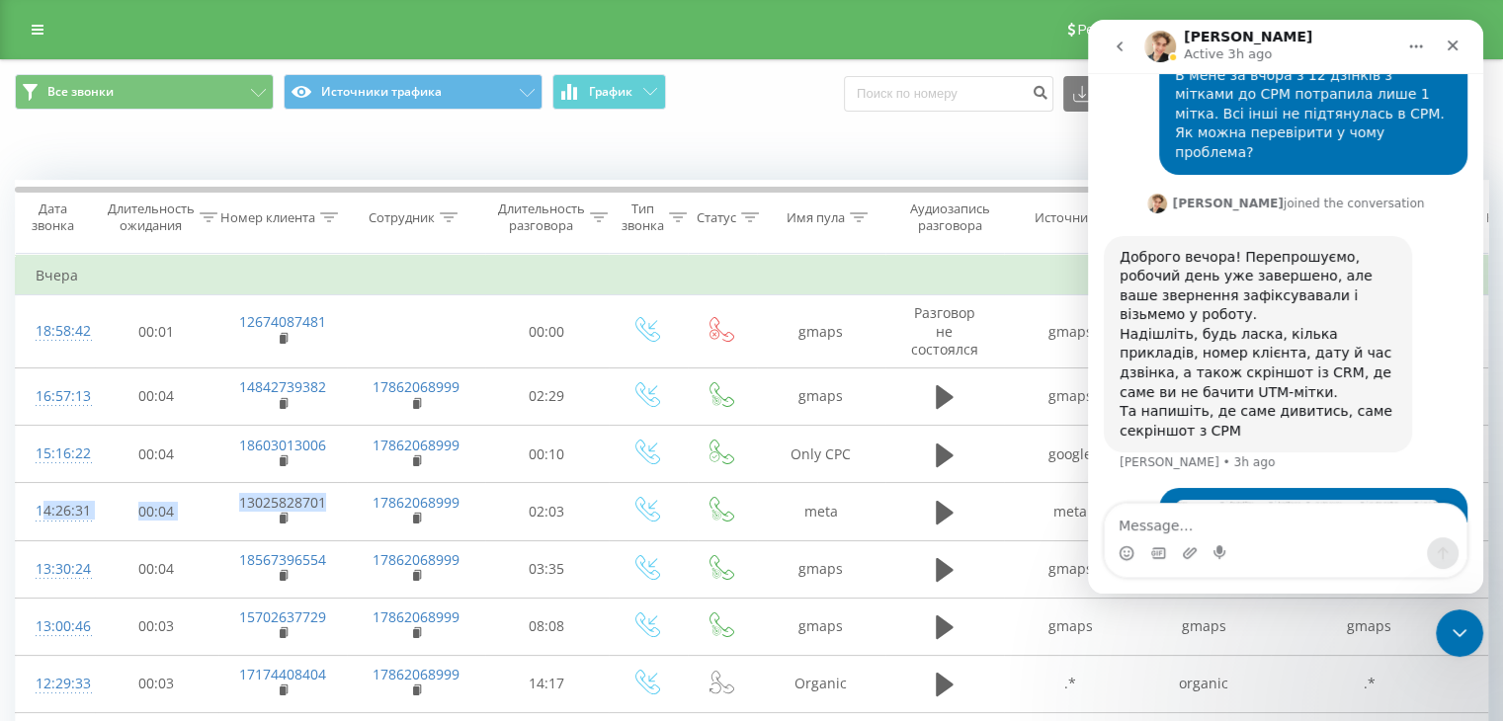
scroll to position [3991, 0]
click at [1208, 648] on img "Ievgen says…" at bounding box center [1307, 658] width 265 height 21
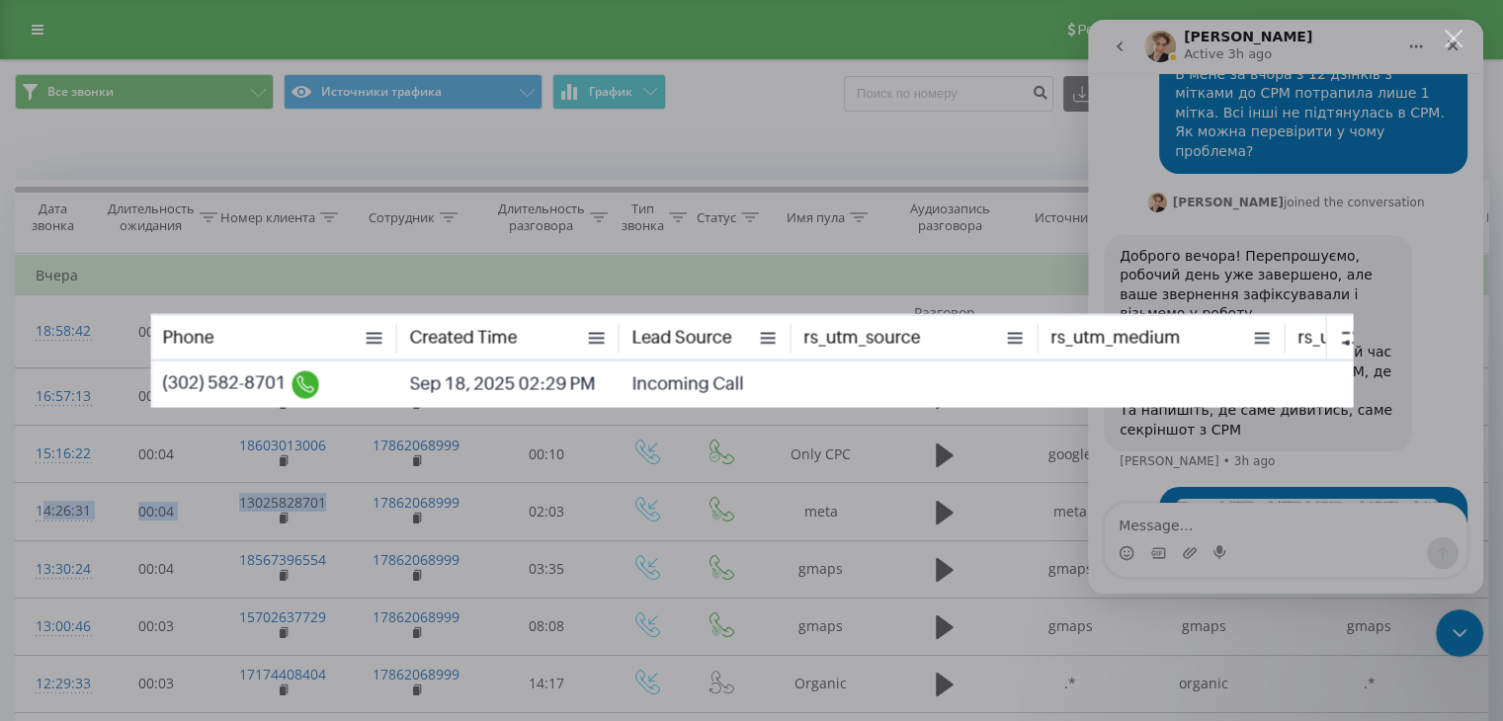
click at [850, 468] on div "Intercom messenger" at bounding box center [751, 360] width 1503 height 721
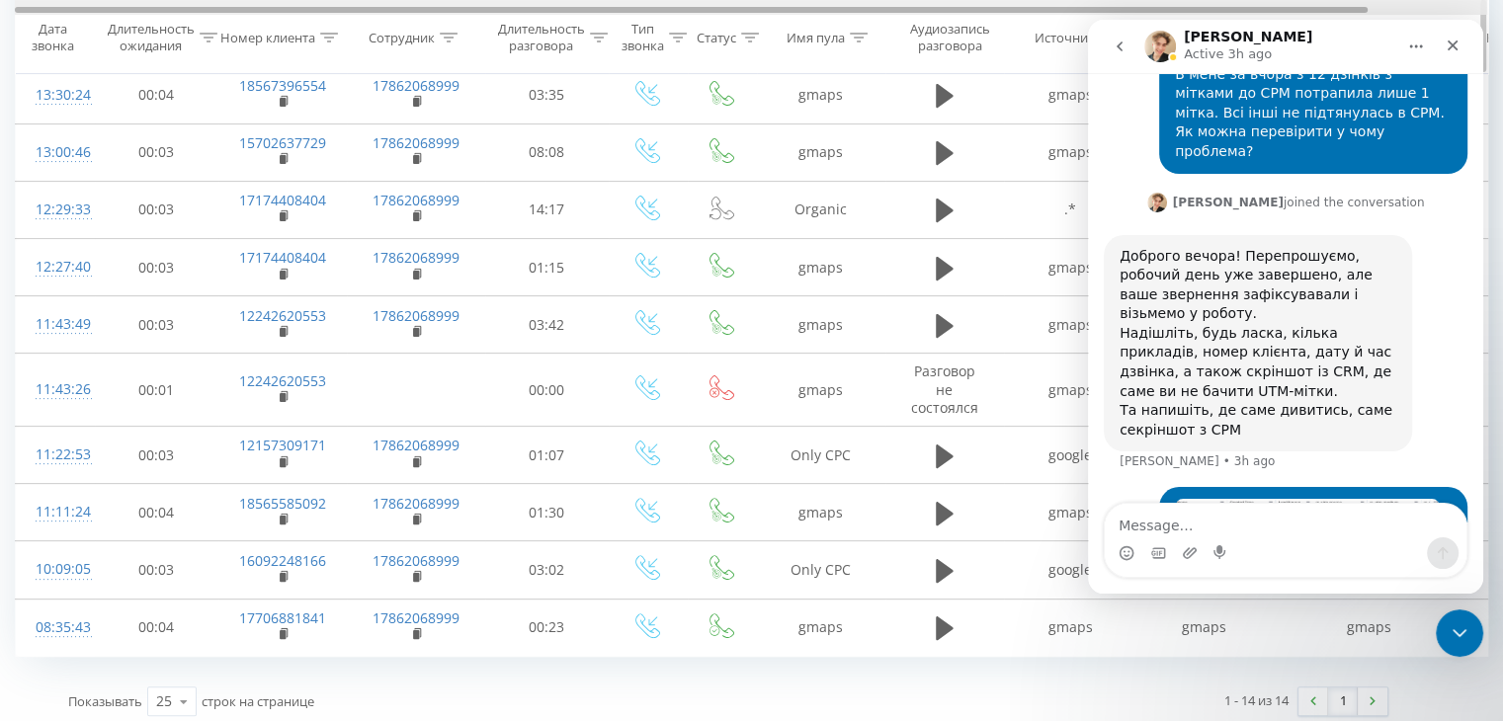
scroll to position [480, 0]
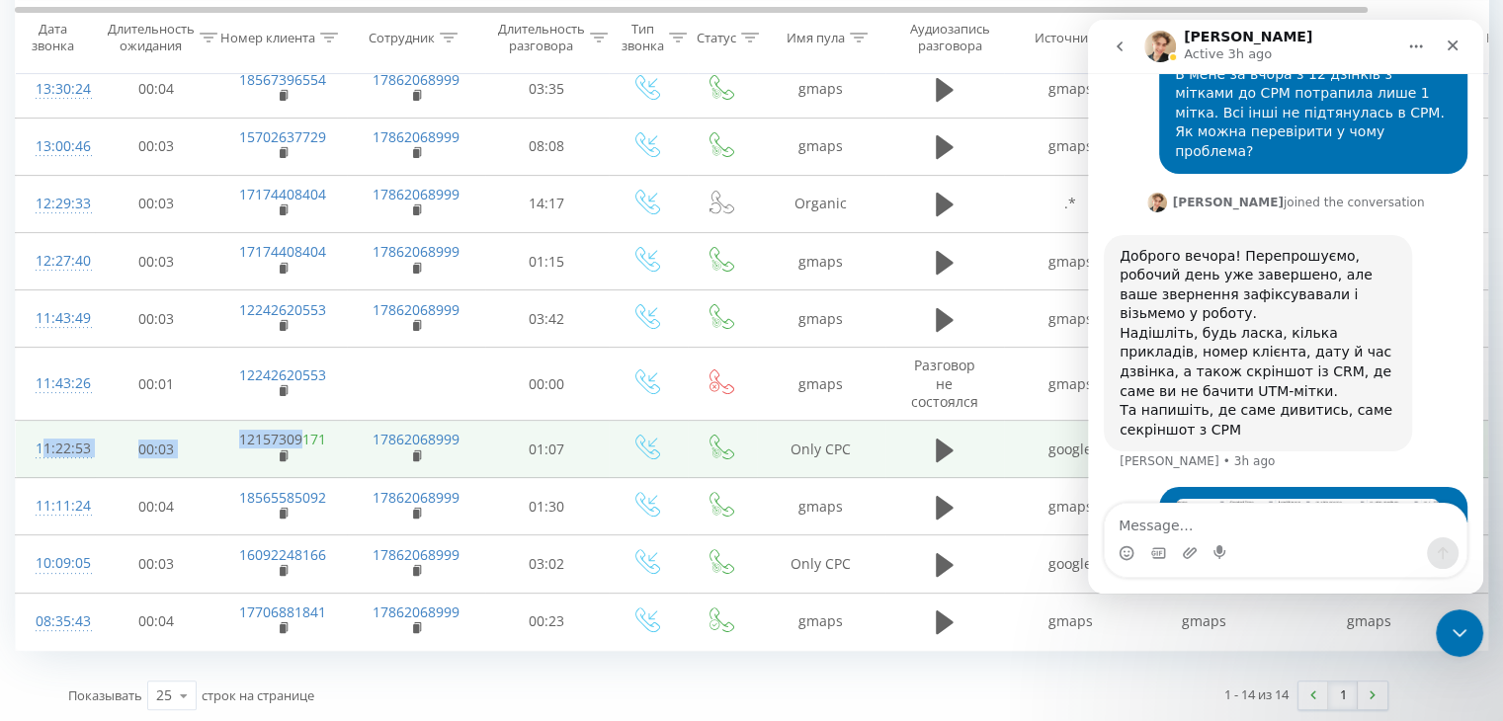
drag, startPoint x: 24, startPoint y: 435, endPoint x: 298, endPoint y: 443, distance: 274.7
click at [298, 443] on tr "11:22:53 00:03 12157309171 17862068999 01:07 Only CPC google cpc auto (none)" at bounding box center [816, 449] width 1600 height 57
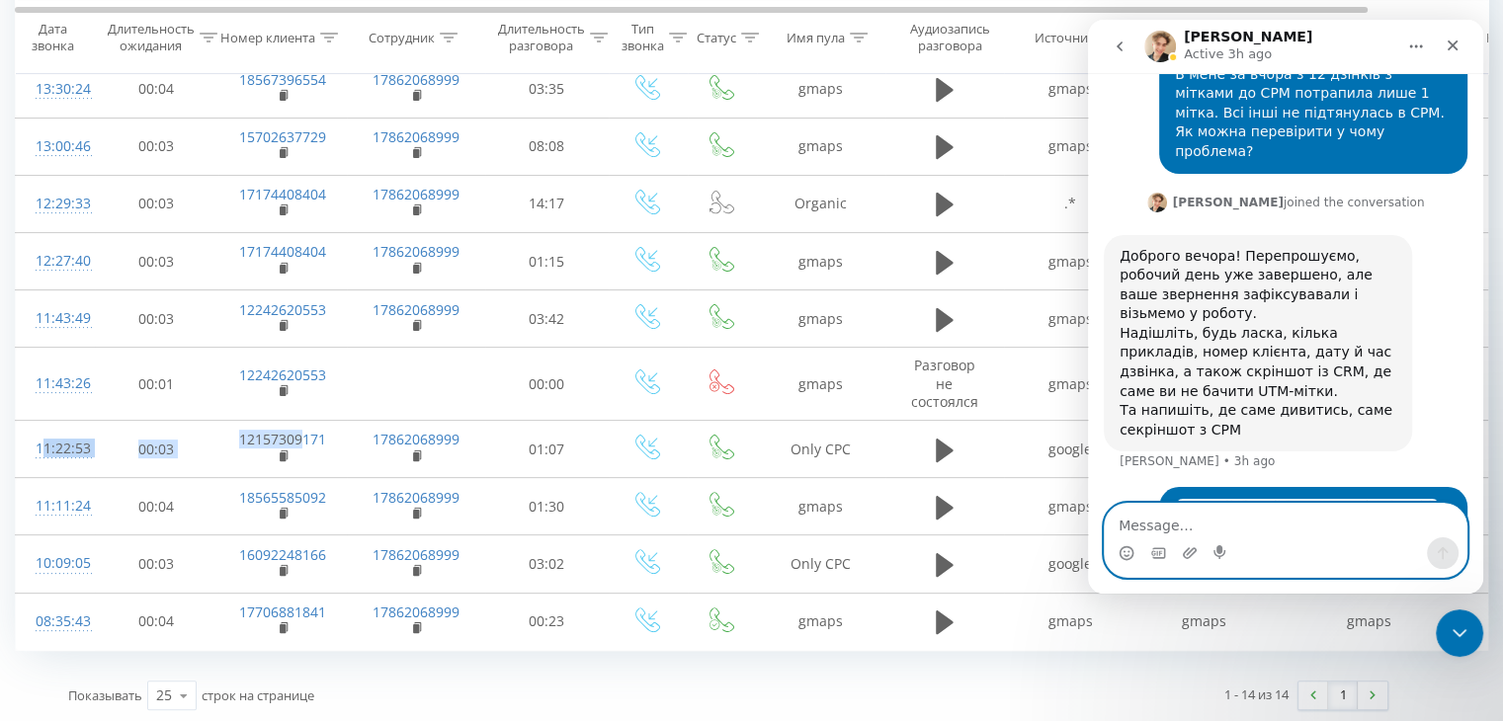
click at [1175, 527] on textarea "Message…" at bounding box center [1285, 521] width 362 height 34
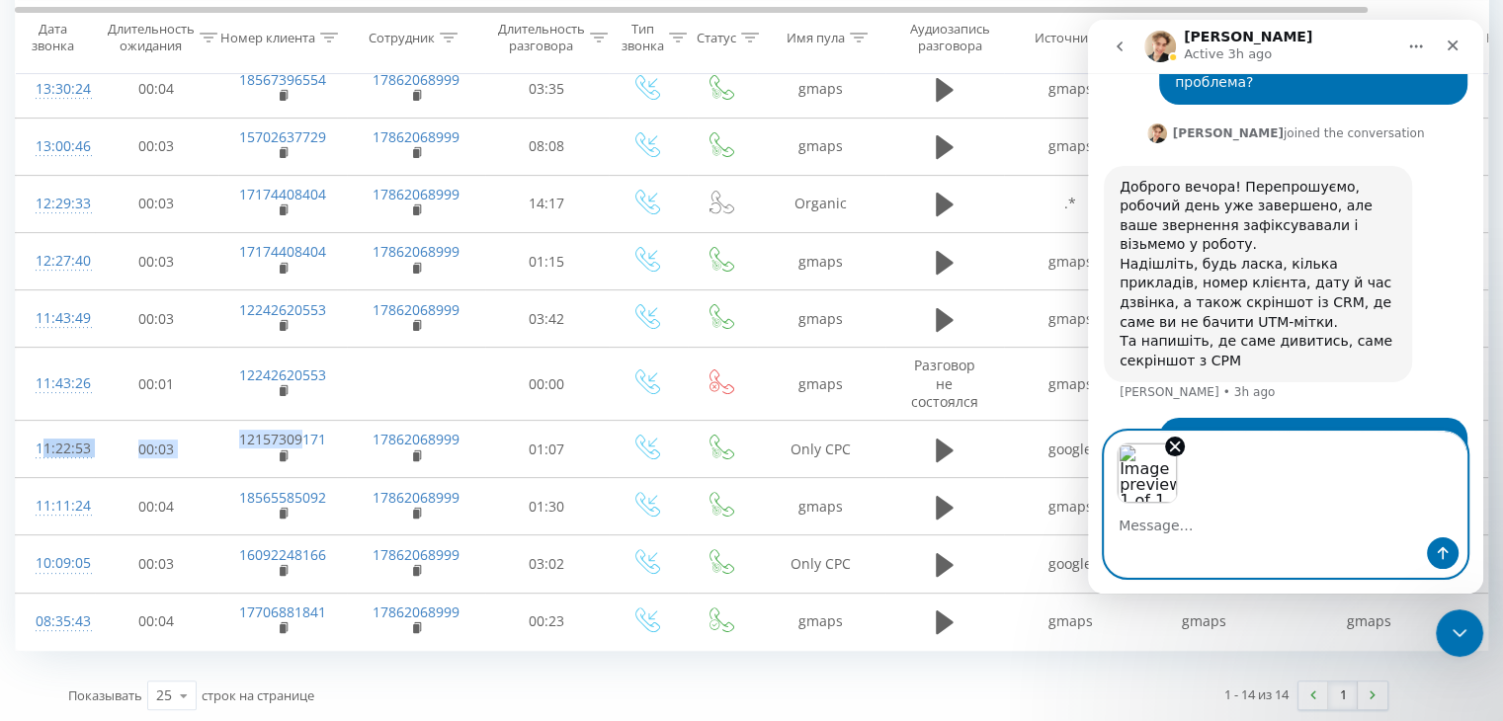
scroll to position [4062, 0]
click at [340, 653] on div "Все звонки Источники трафика График Экспорт .csv .xls .xlsx [DATE] - [DATE] Ког…" at bounding box center [751, 152] width 1473 height 1144
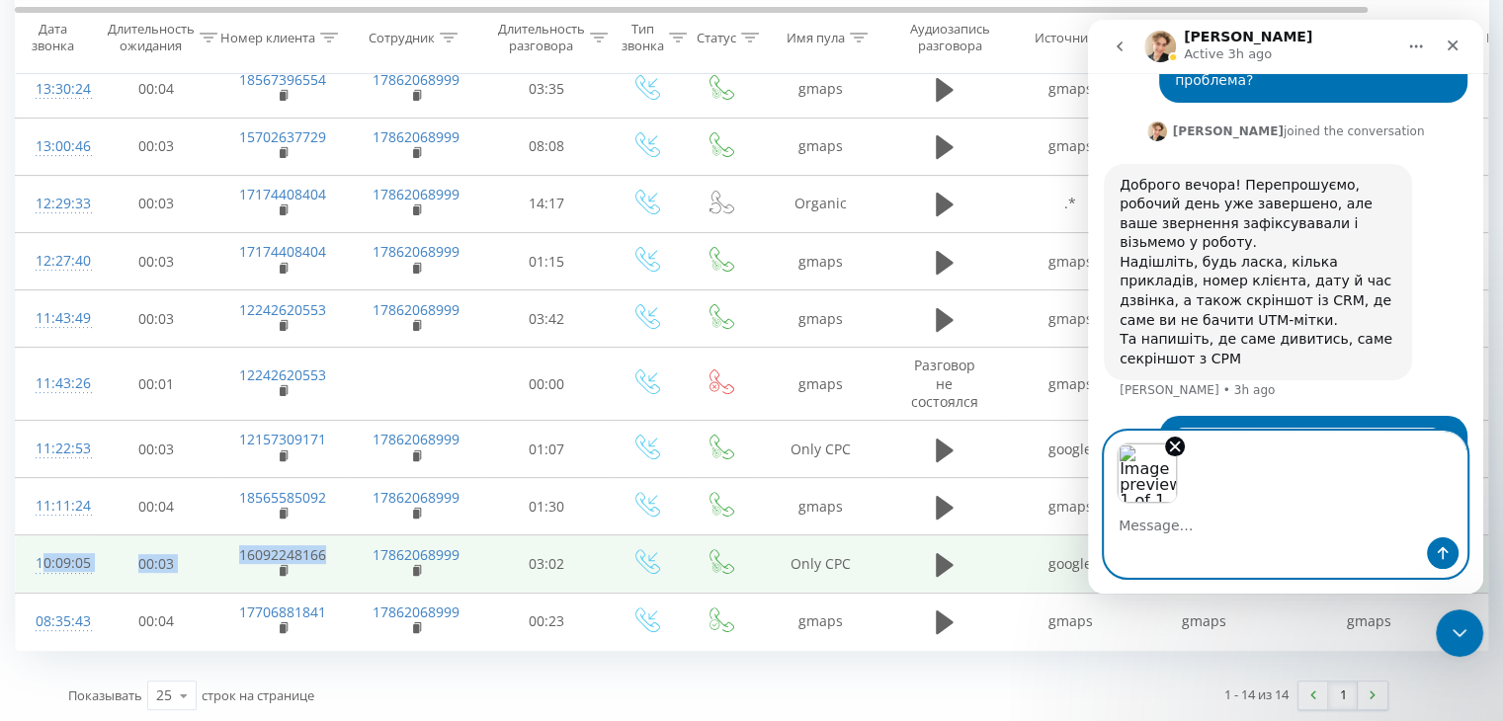
drag, startPoint x: 28, startPoint y: 542, endPoint x: 327, endPoint y: 551, distance: 299.5
click at [327, 551] on tr "10:09:05 00:03 16092248166 17862068999 03:02 Only CPC google cpc auto (not prov…" at bounding box center [816, 563] width 1600 height 57
copy tr "10:09:05 00:03 16092248166"
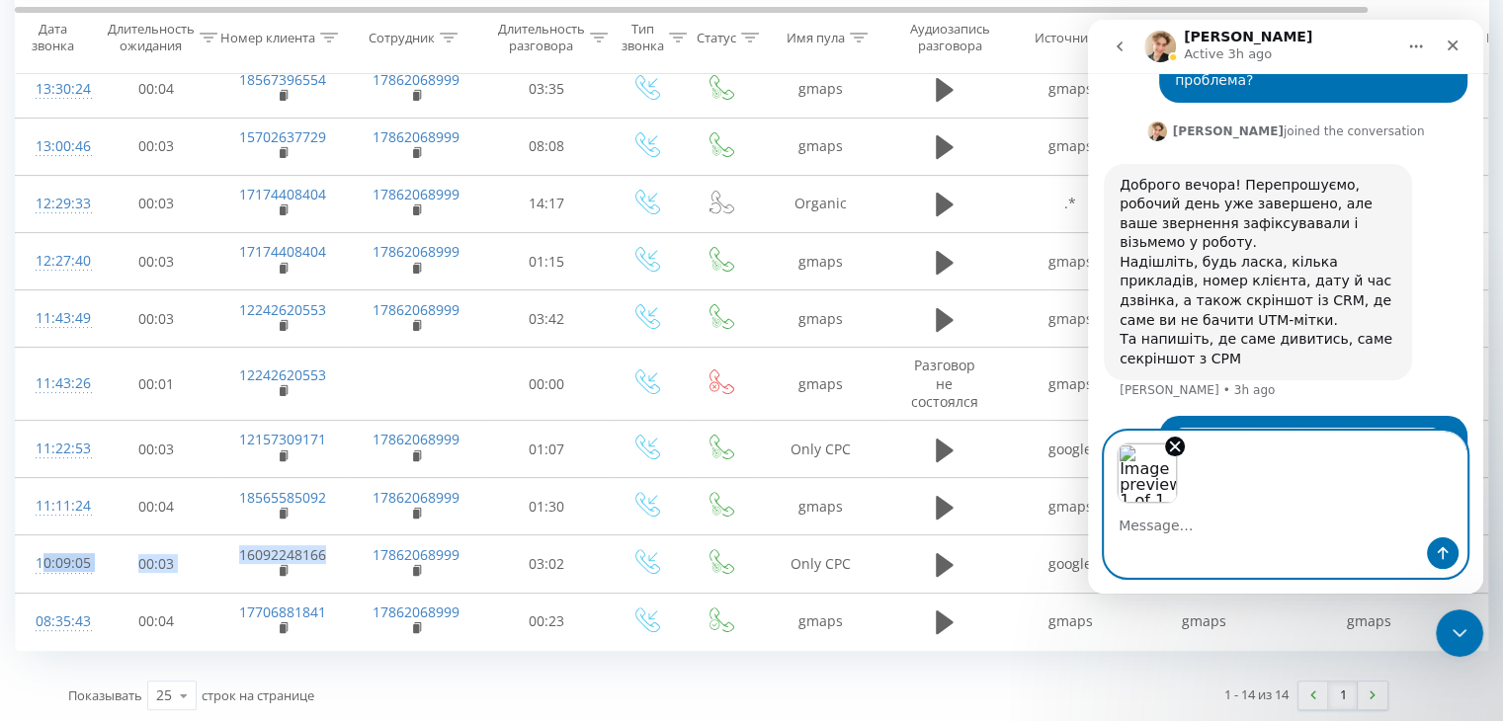
click at [1164, 530] on textarea "Message…" at bounding box center [1285, 521] width 362 height 34
paste textarea "10:09:05 00:03 16092248166"
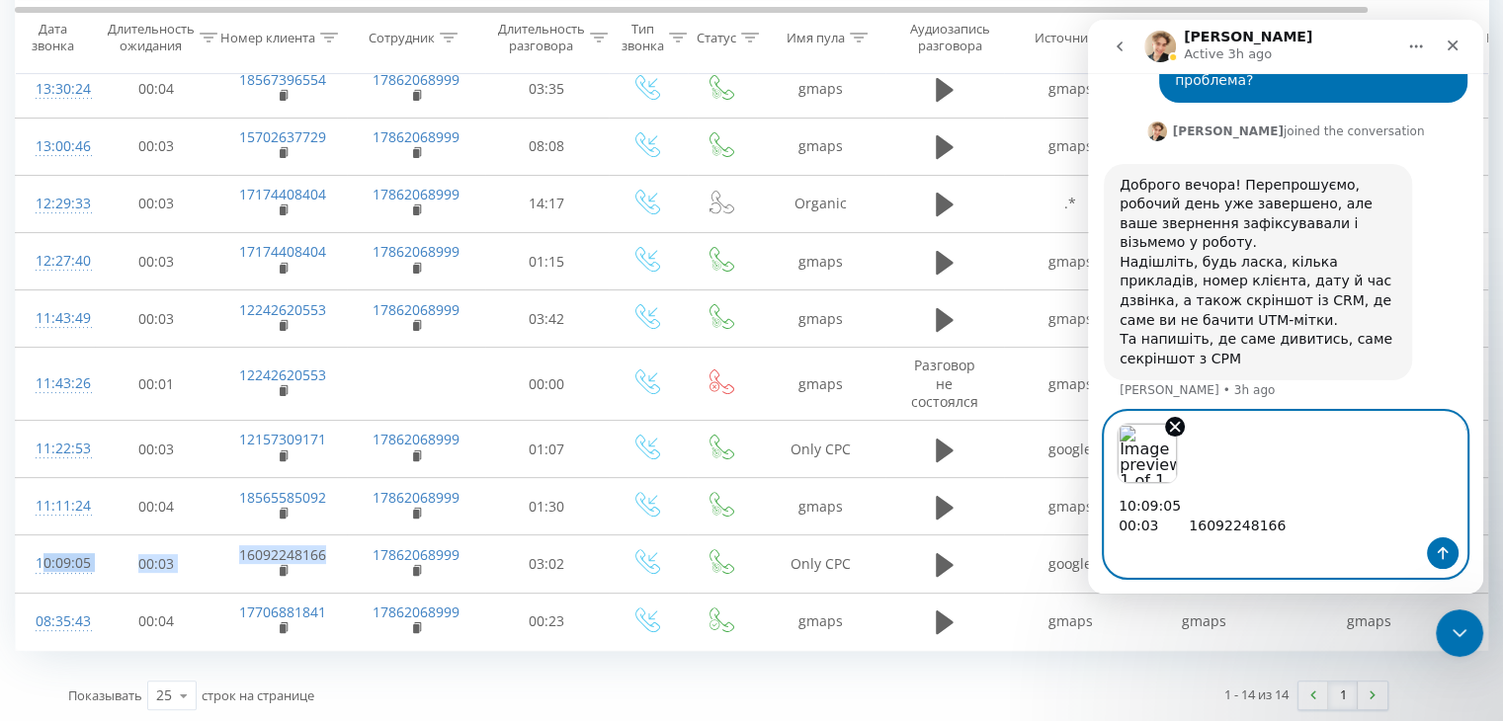
scroll to position [4082, 0]
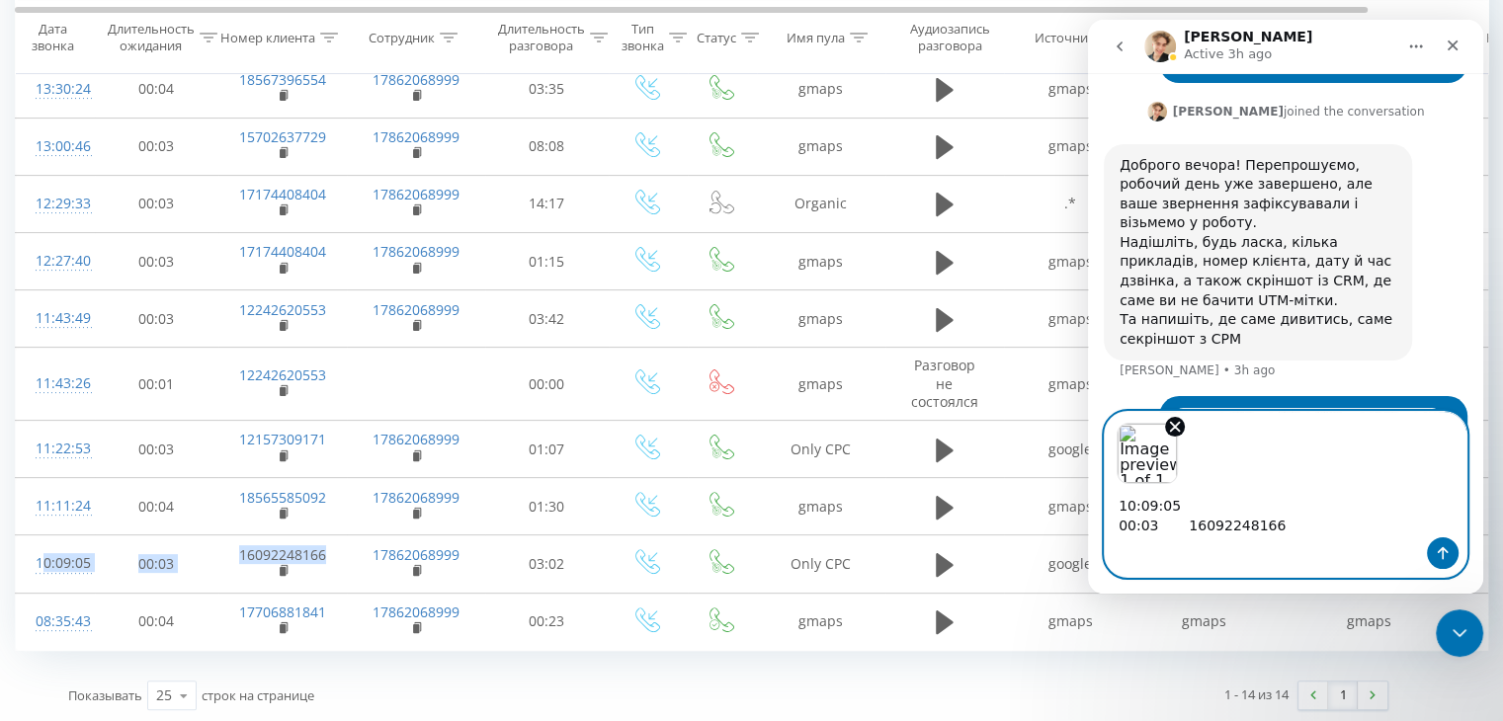
click at [1183, 533] on textarea "10:09:05 00:03 16092248166" at bounding box center [1285, 510] width 362 height 53
click at [1181, 524] on textarea "10:09:05 00:03 16092248166" at bounding box center [1285, 510] width 362 height 53
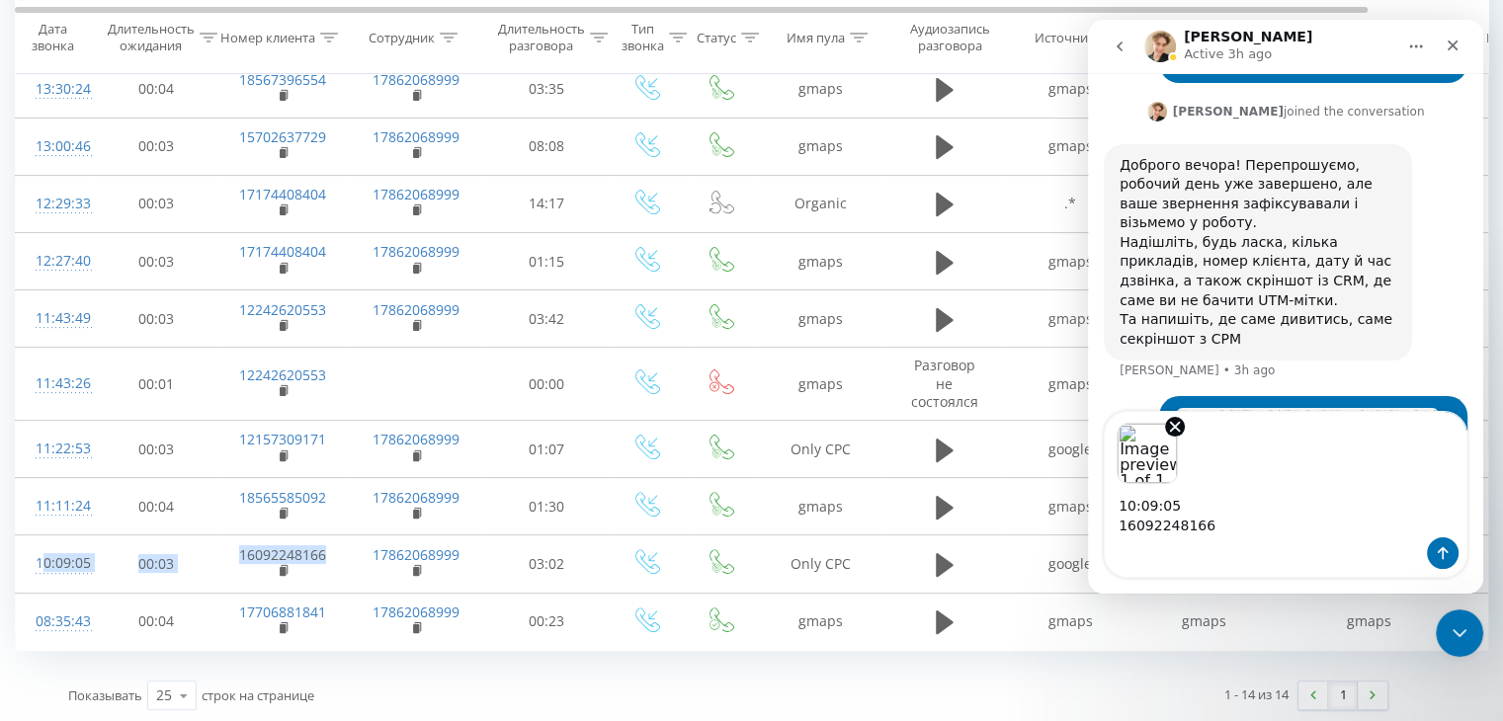
drag, startPoint x: 1244, startPoint y: 329, endPoint x: 1166, endPoint y: 326, distance: 78.1
click at [1175, 588] on div "Это пример, метки которого не отобразились: [DATE] 14:26:31 13025828701" at bounding box center [1313, 636] width 277 height 97
copy div "[DATE]"
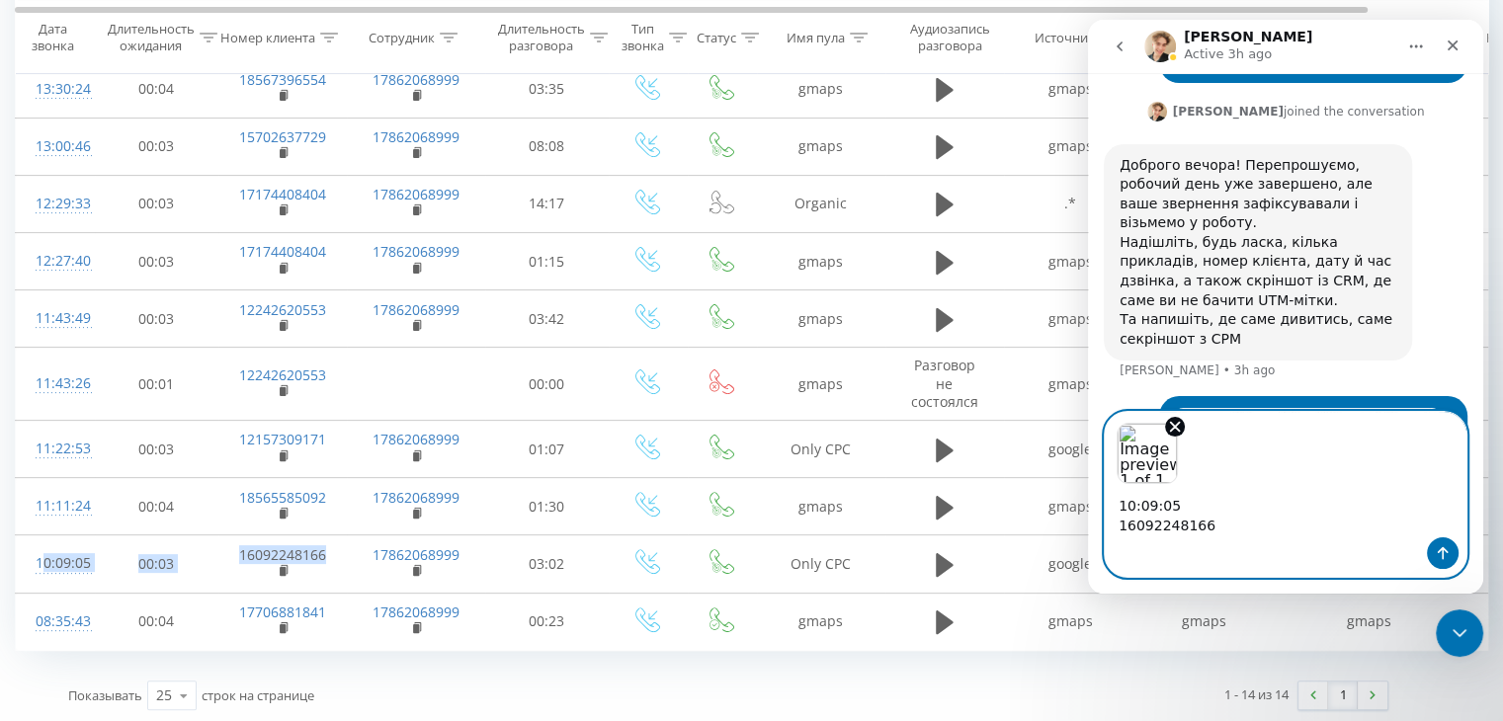
click at [1119, 501] on textarea "10:09:05 16092248166" at bounding box center [1285, 510] width 362 height 53
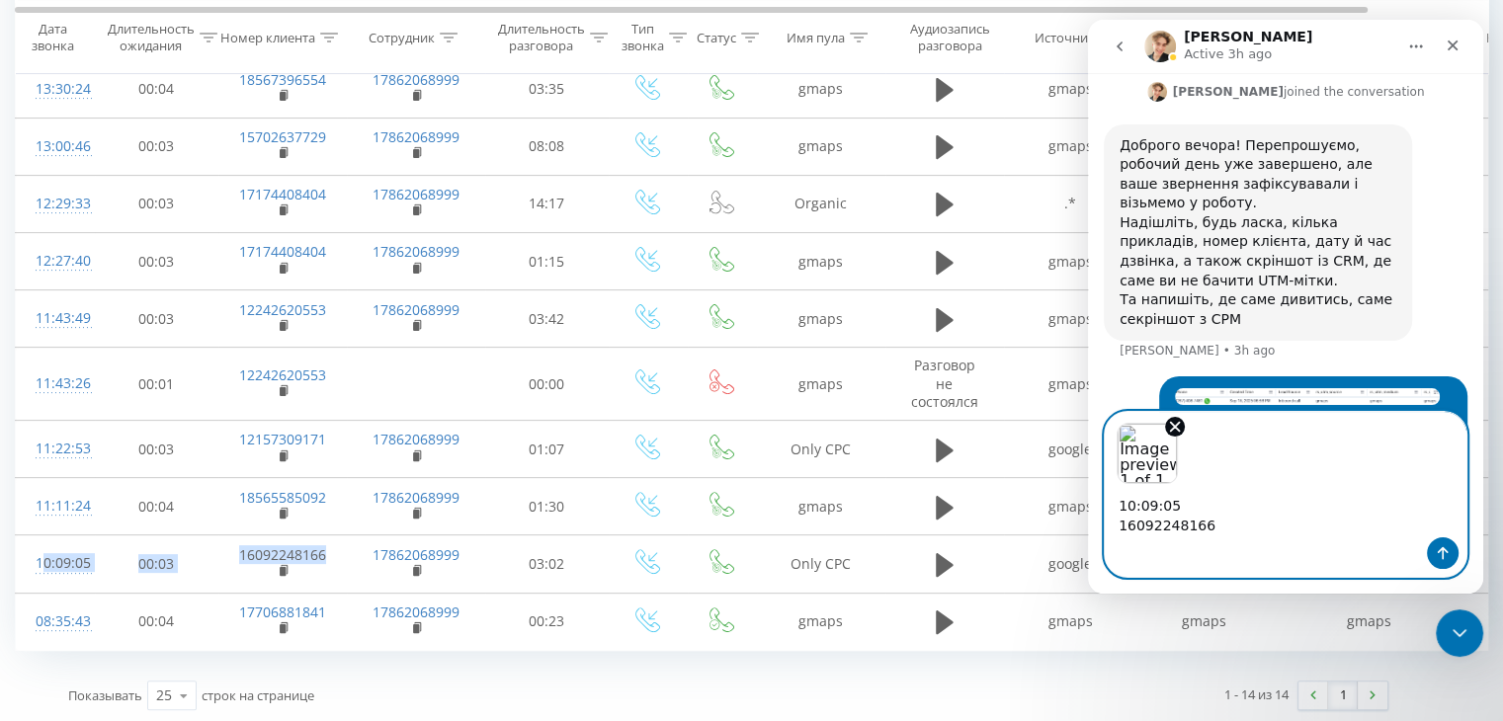
paste textarea "[DATE]"
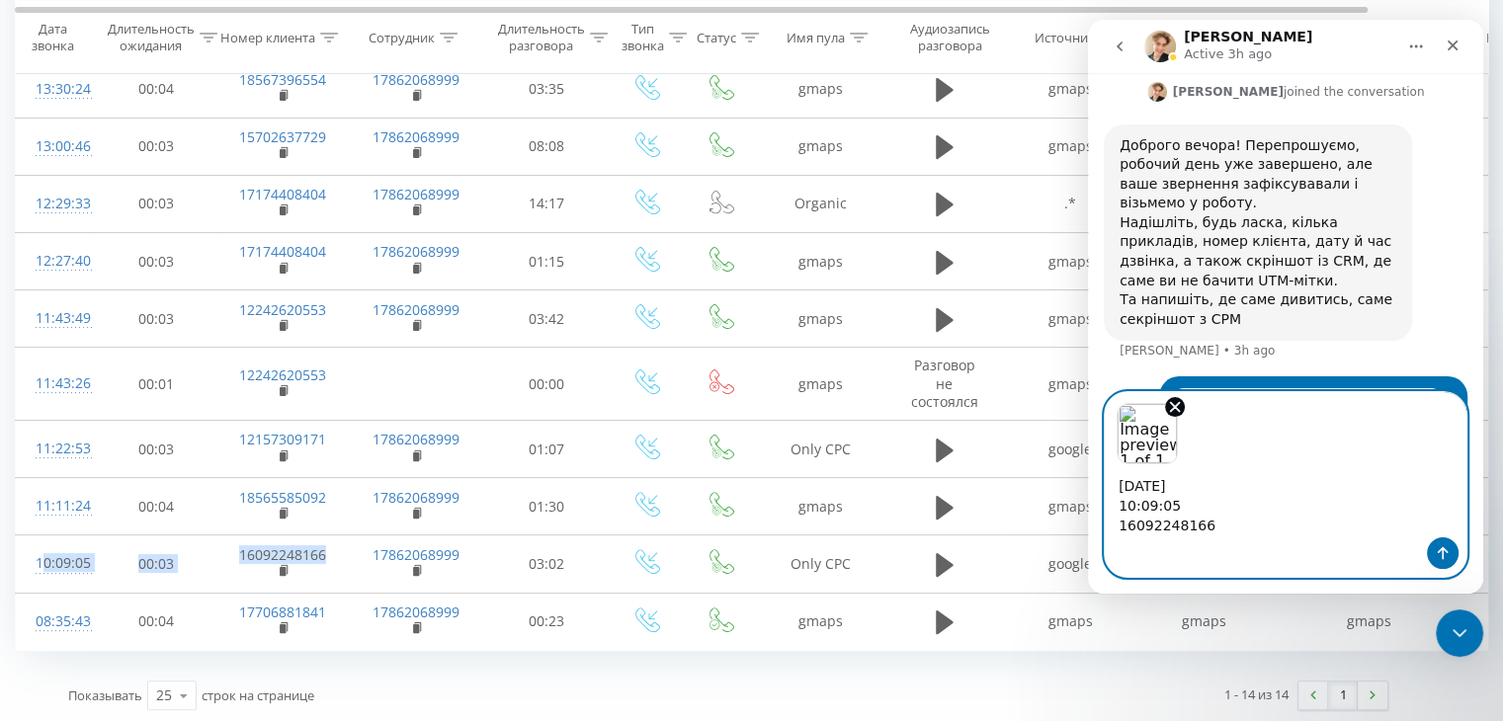
type textarea "[DATE] 10:09:05 16092248166"
drag, startPoint x: 1447, startPoint y: 562, endPoint x: 1420, endPoint y: 553, distance: 29.1
click at [1447, 562] on button "Send a message…" at bounding box center [1442, 553] width 32 height 32
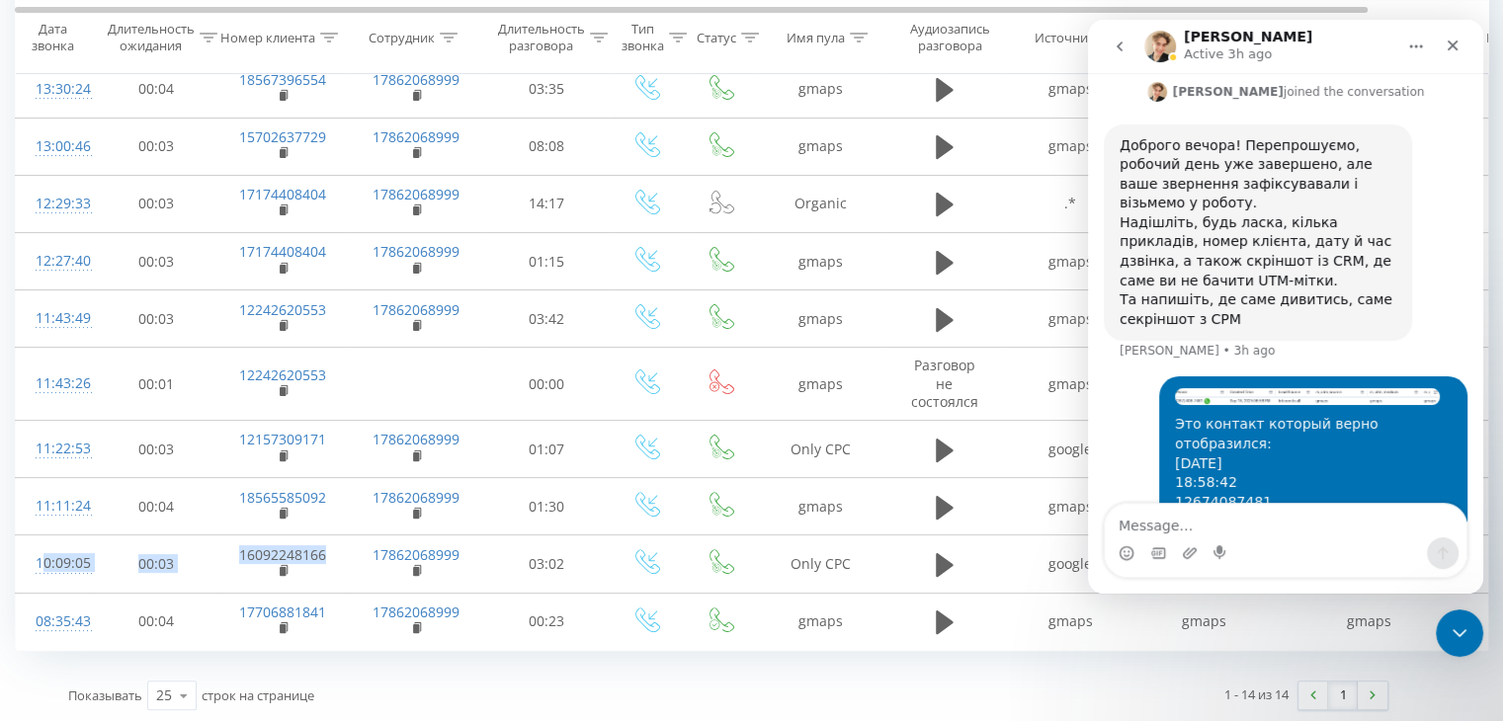
scroll to position [4096, 0]
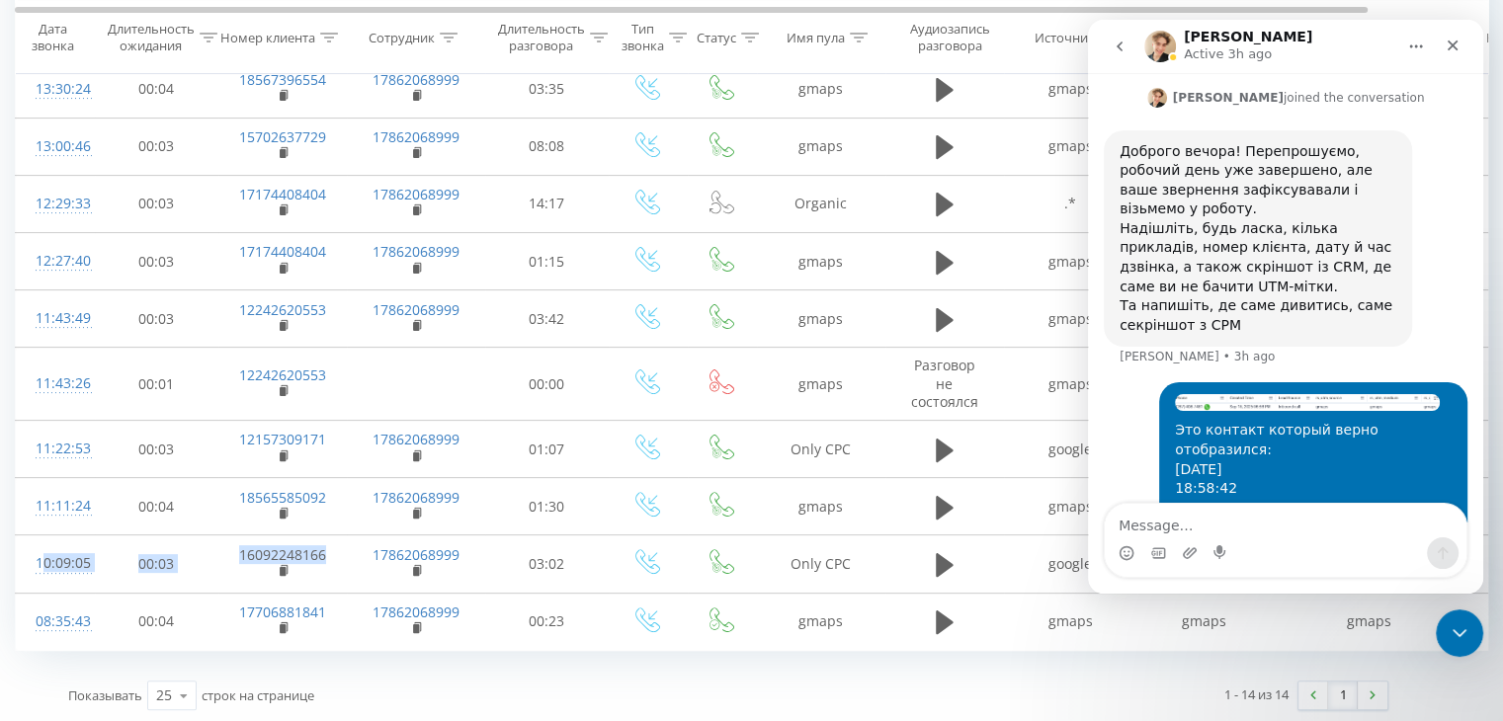
click at [1279, 543] on img "Ievgen says…" at bounding box center [1307, 553] width 265 height 21
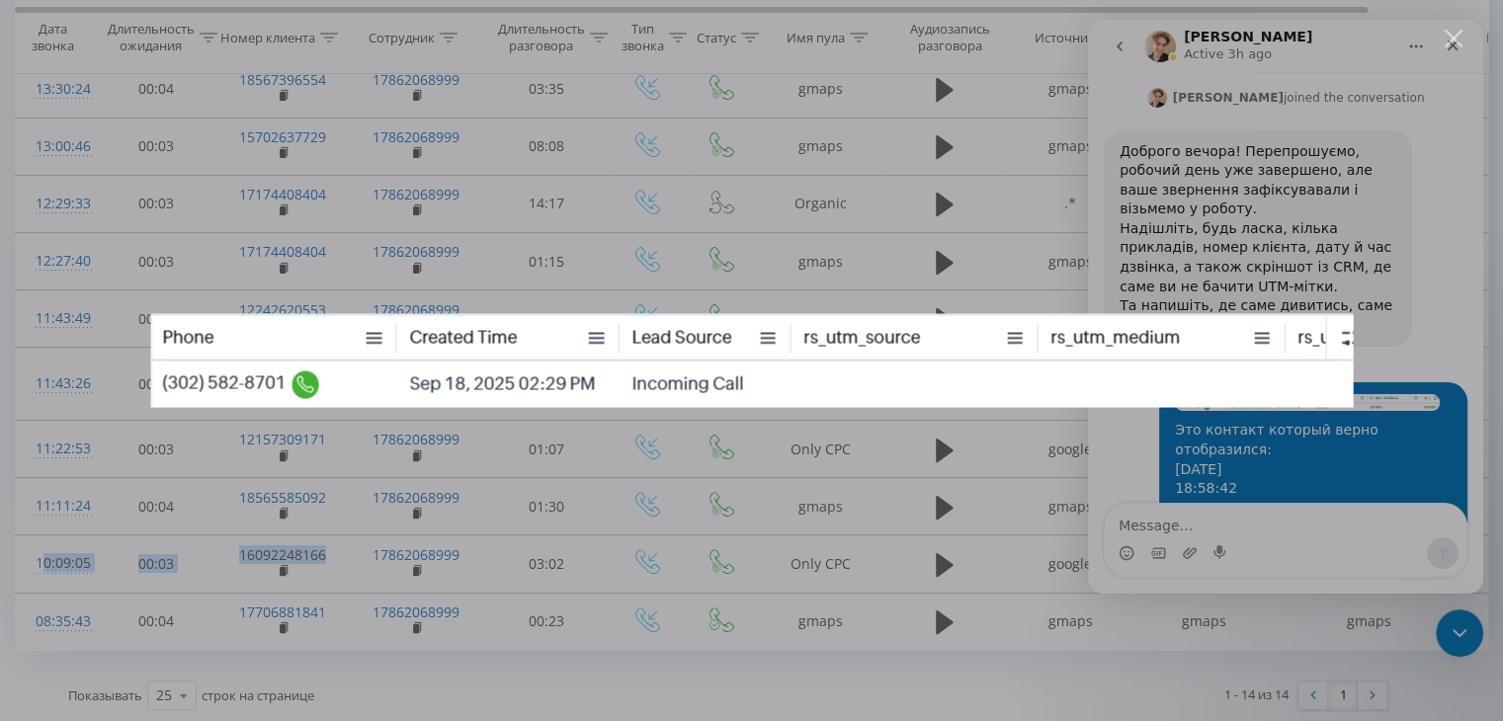
click at [1272, 173] on div "Intercom messenger" at bounding box center [751, 360] width 1503 height 721
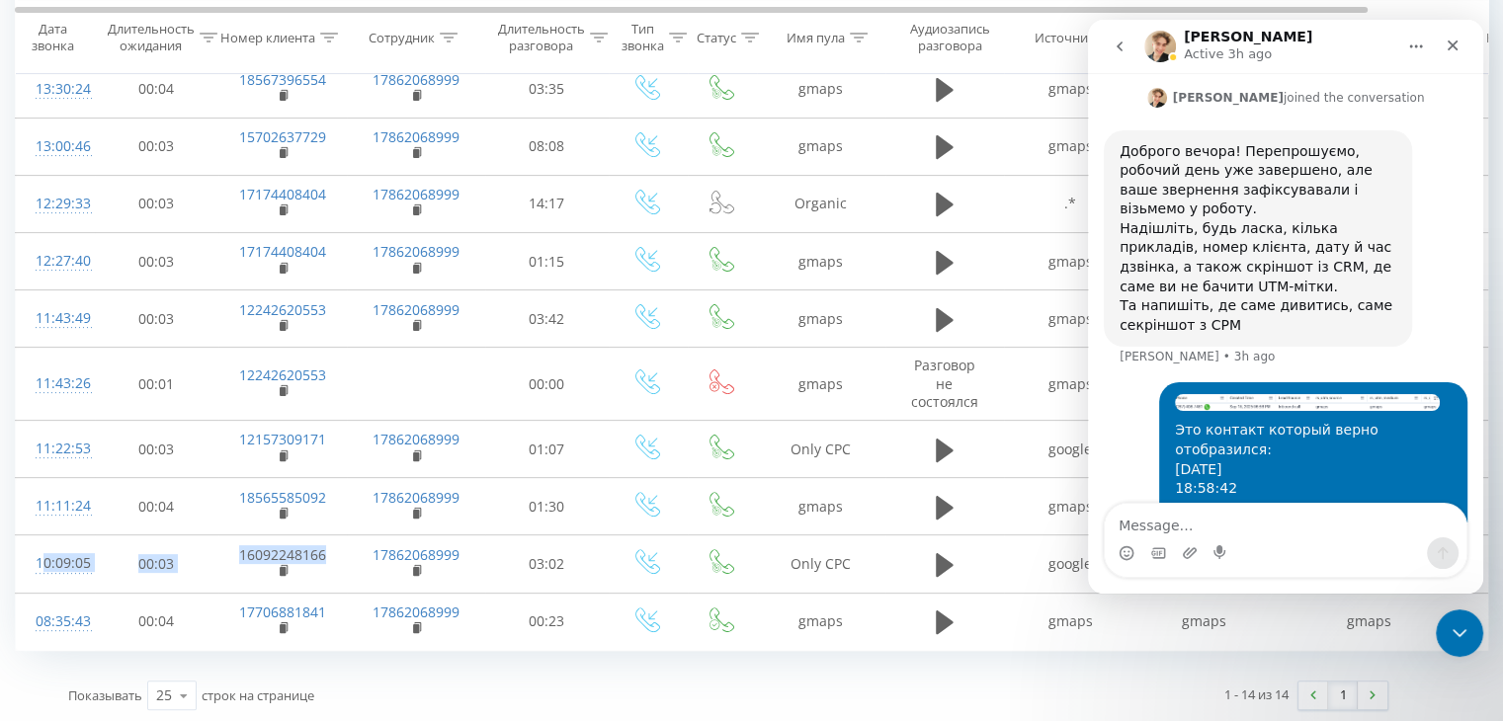
click at [1278, 394] on img "Ievgen says…" at bounding box center [1307, 402] width 265 height 17
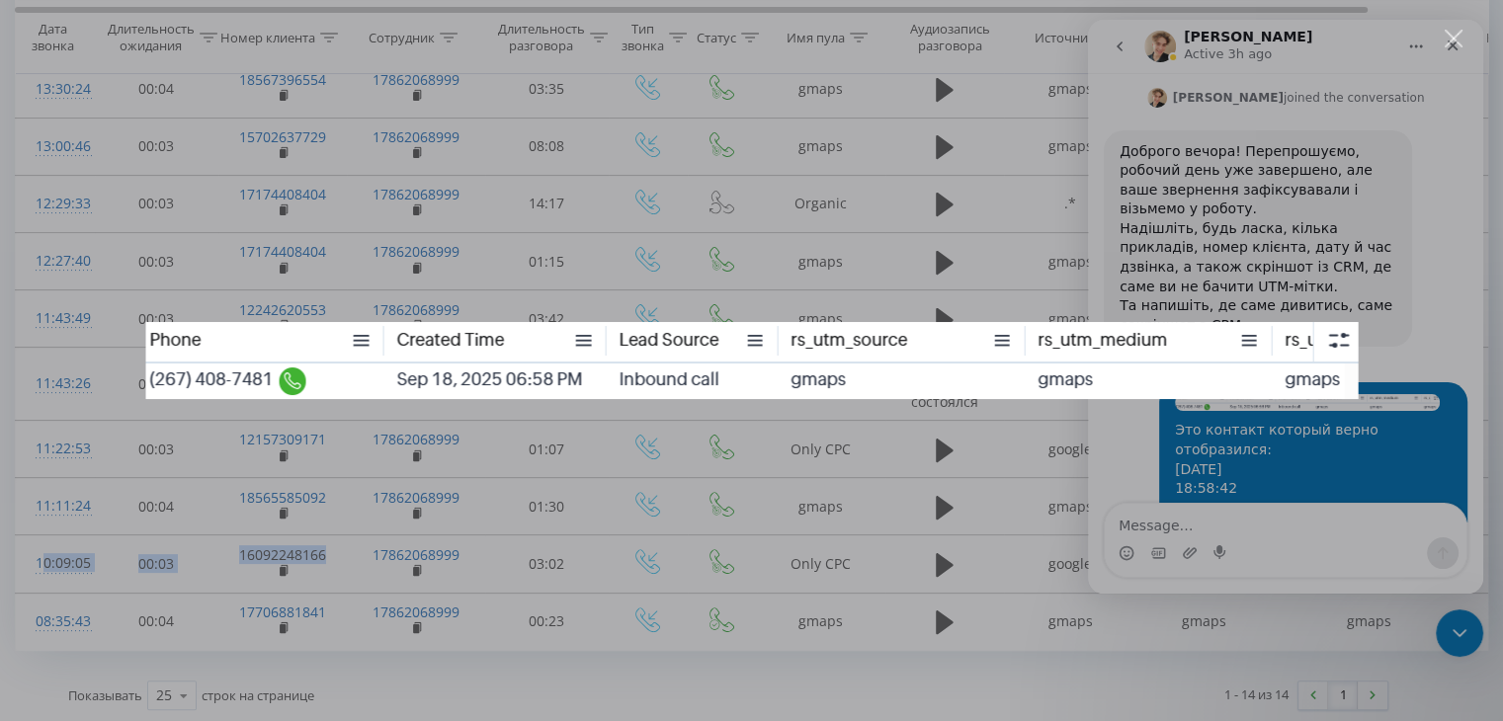
click at [1205, 203] on div "Intercom messenger" at bounding box center [751, 360] width 1503 height 721
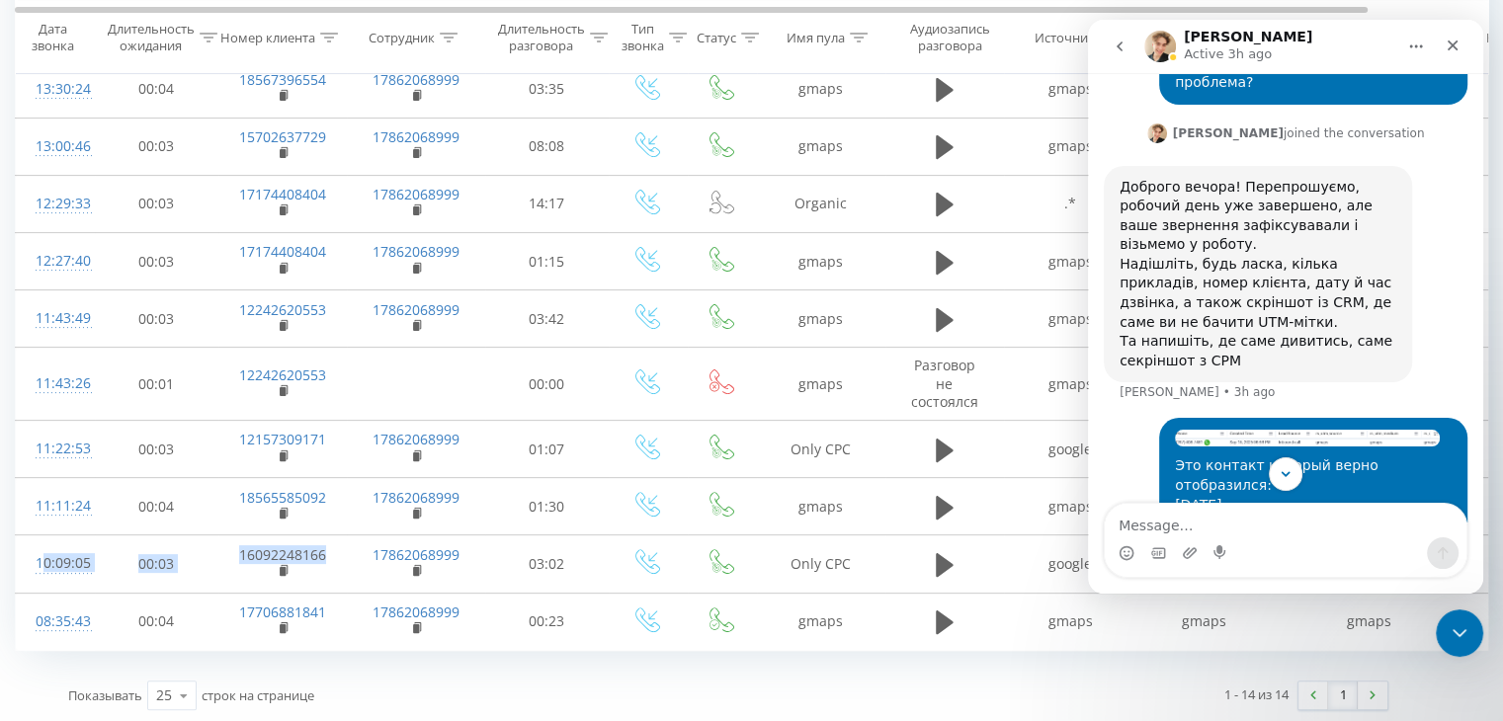
scroll to position [4095, 0]
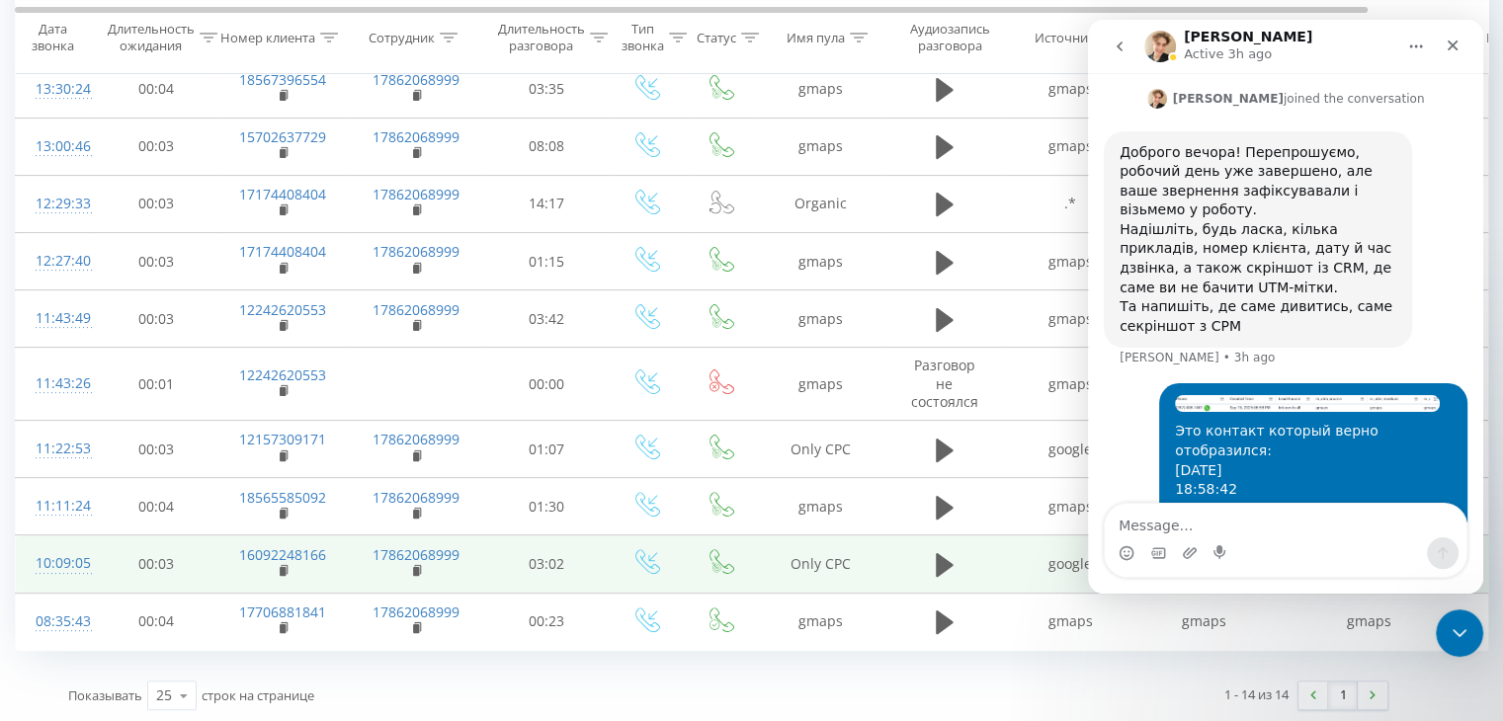
click at [491, 572] on td "03:02" at bounding box center [546, 563] width 123 height 57
